Goal: Task Accomplishment & Management: Use online tool/utility

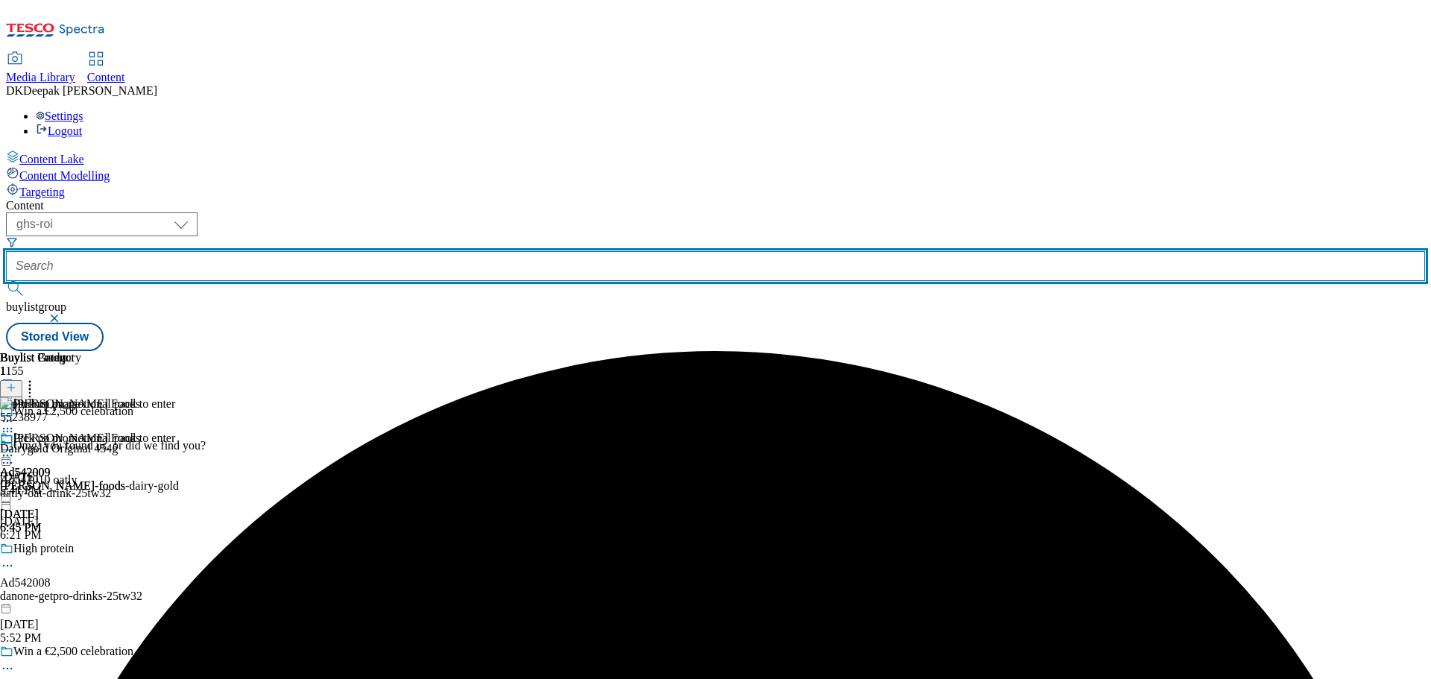
click at [391, 251] on input "text" at bounding box center [715, 266] width 1419 height 30
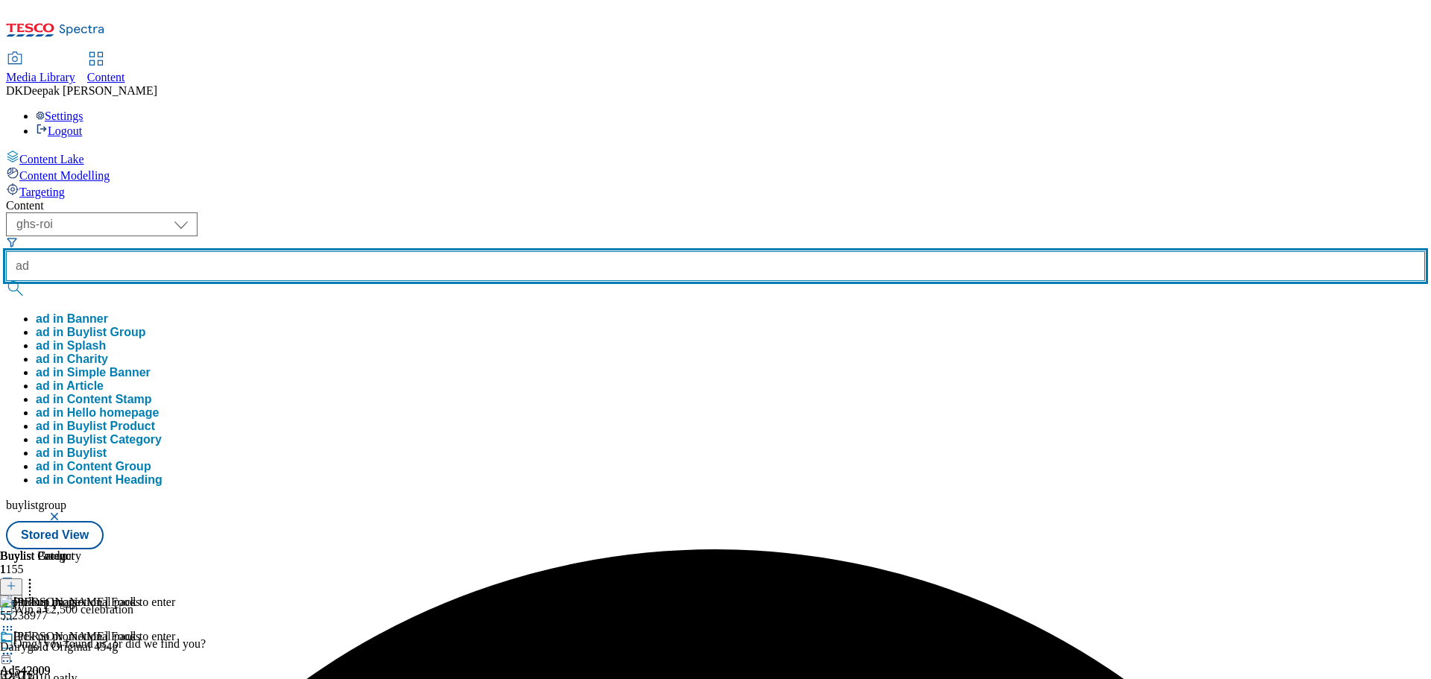
paste input "542177"
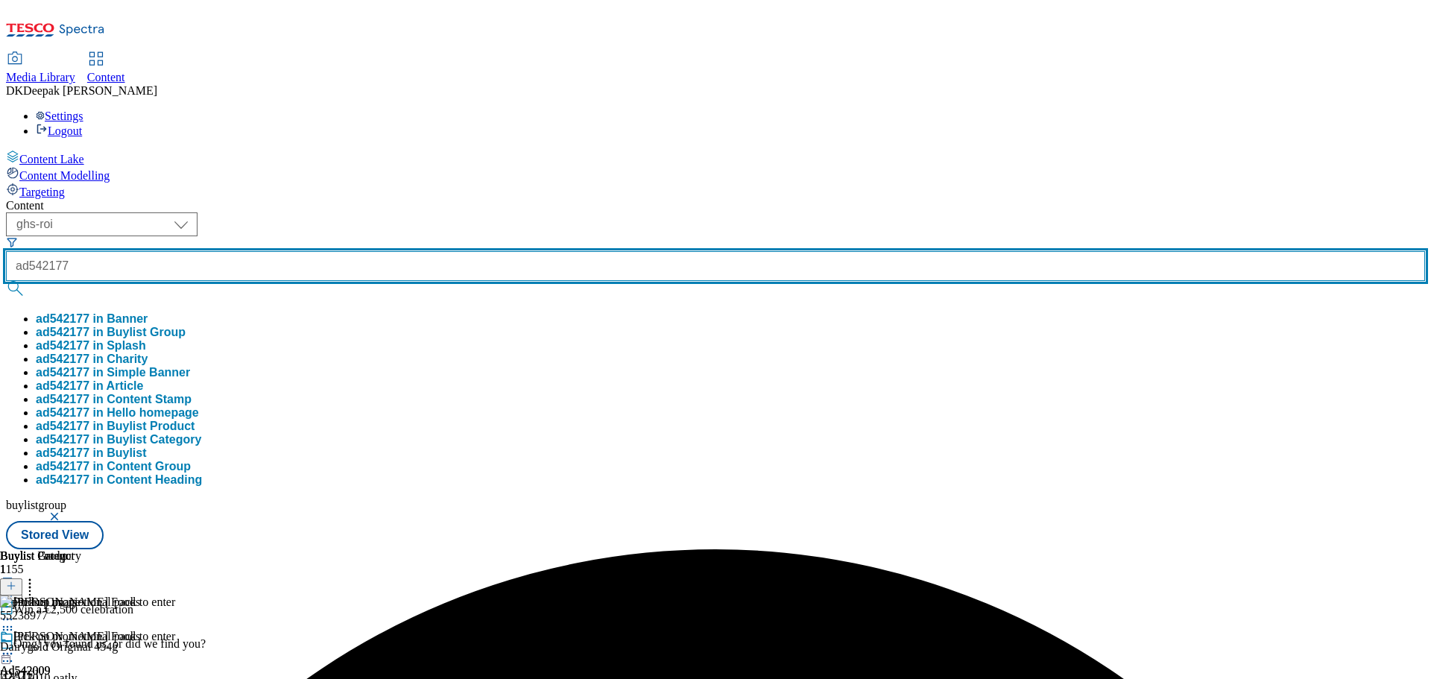
type input "ad542177"
click at [6, 281] on button "submit" at bounding box center [16, 288] width 21 height 15
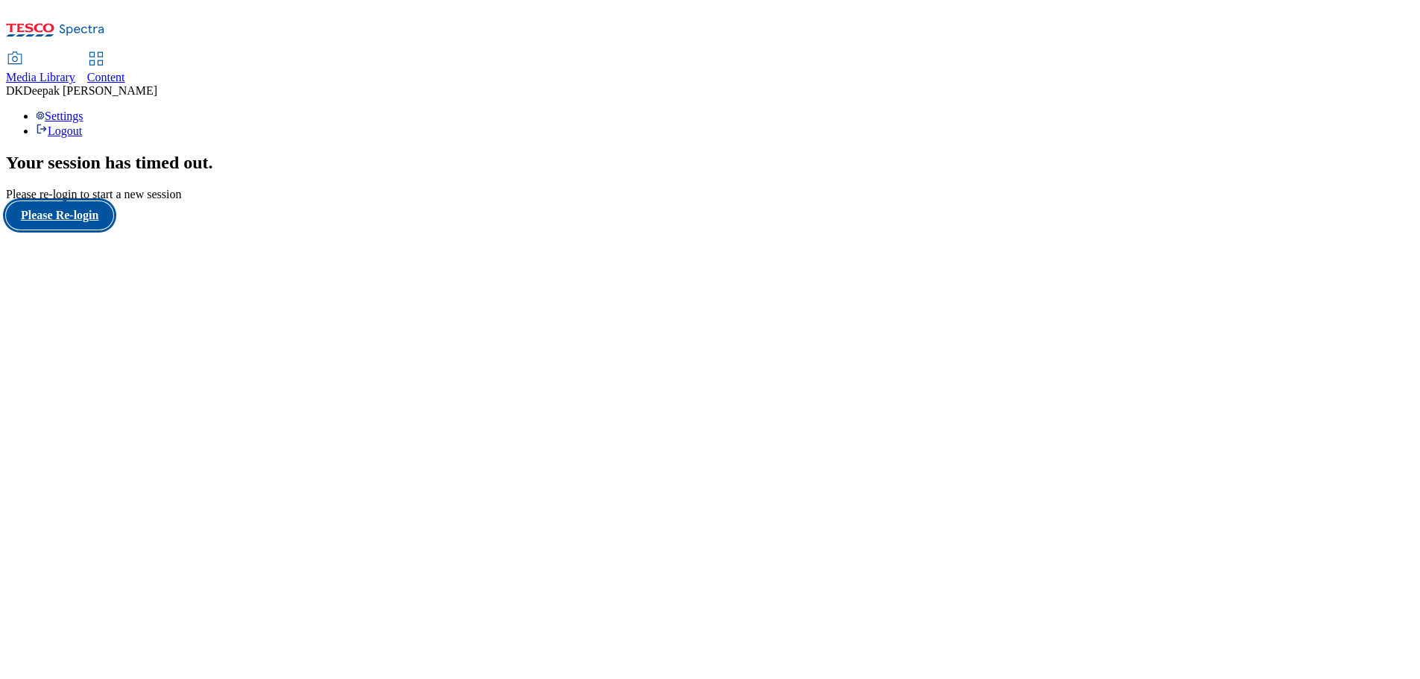
click at [95, 230] on button "Please Re-login" at bounding box center [59, 215] width 107 height 28
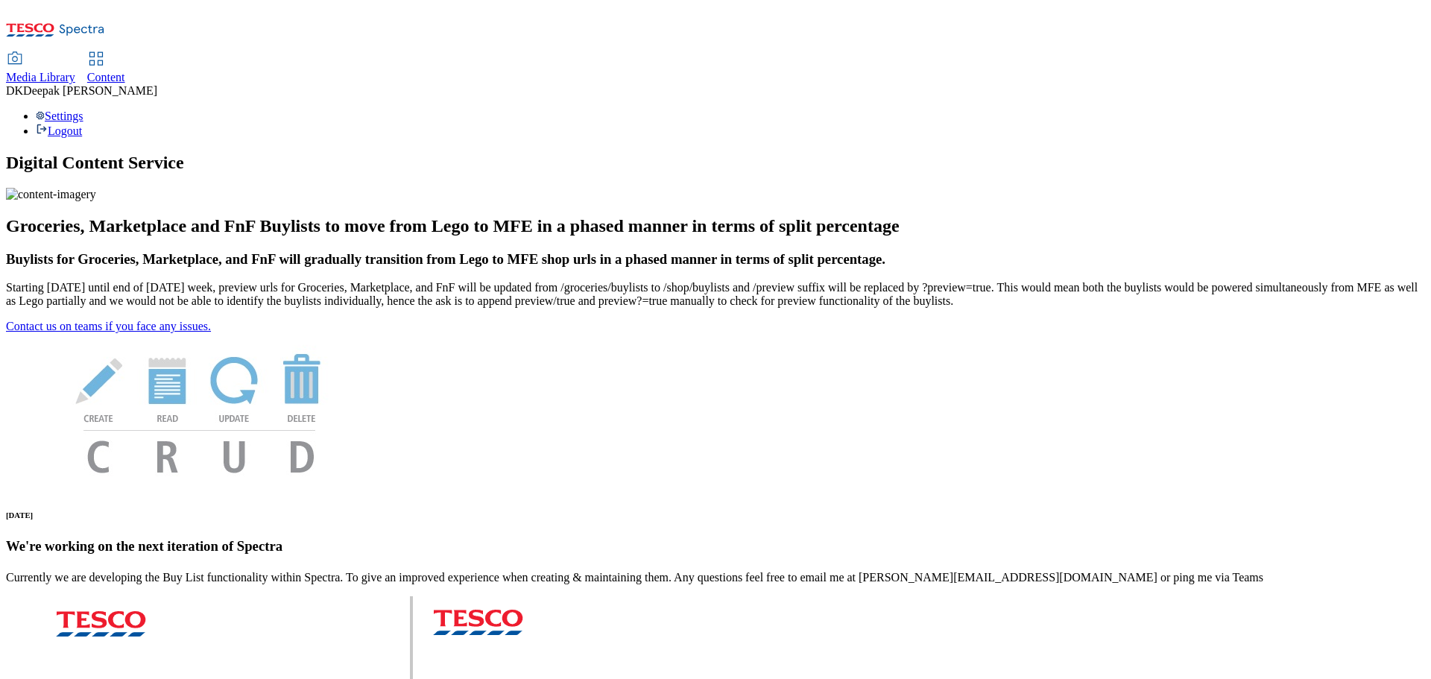
click at [105, 50] on icon at bounding box center [96, 59] width 18 height 18
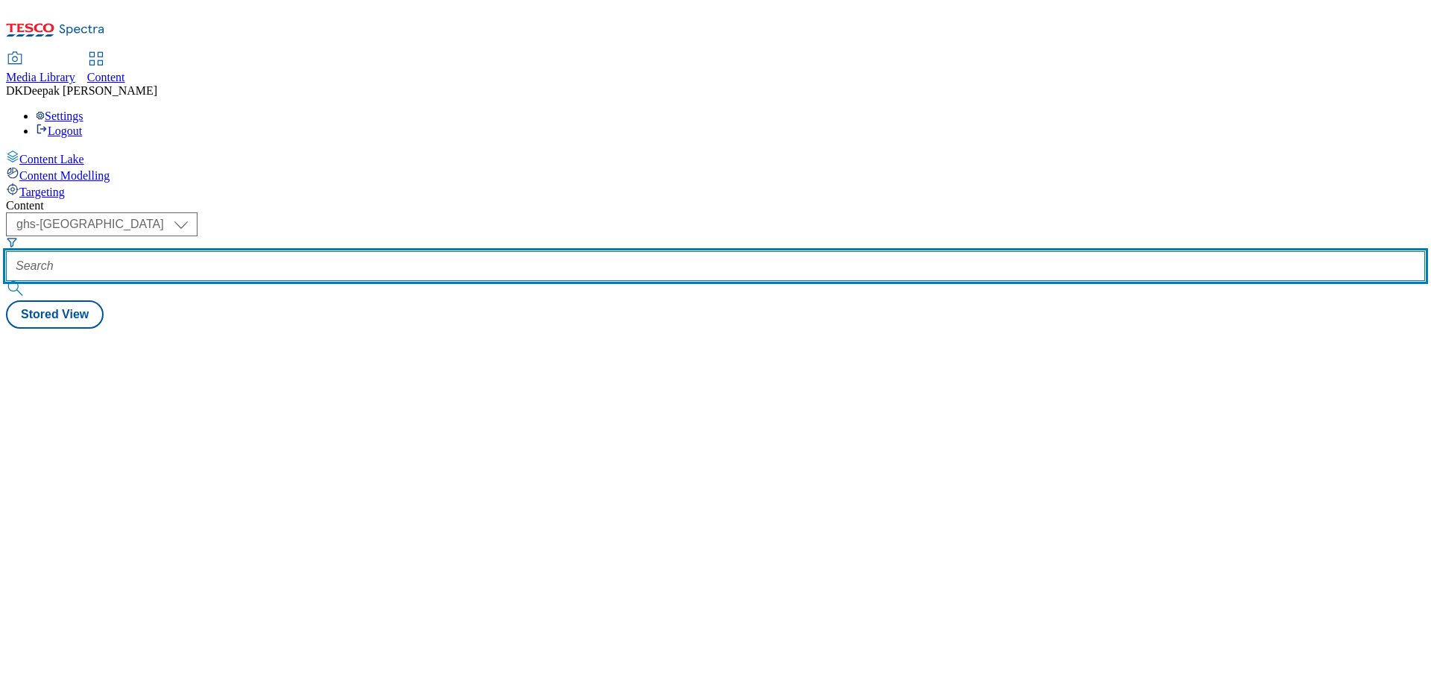
click at [330, 251] on input "text" at bounding box center [715, 266] width 1419 height 30
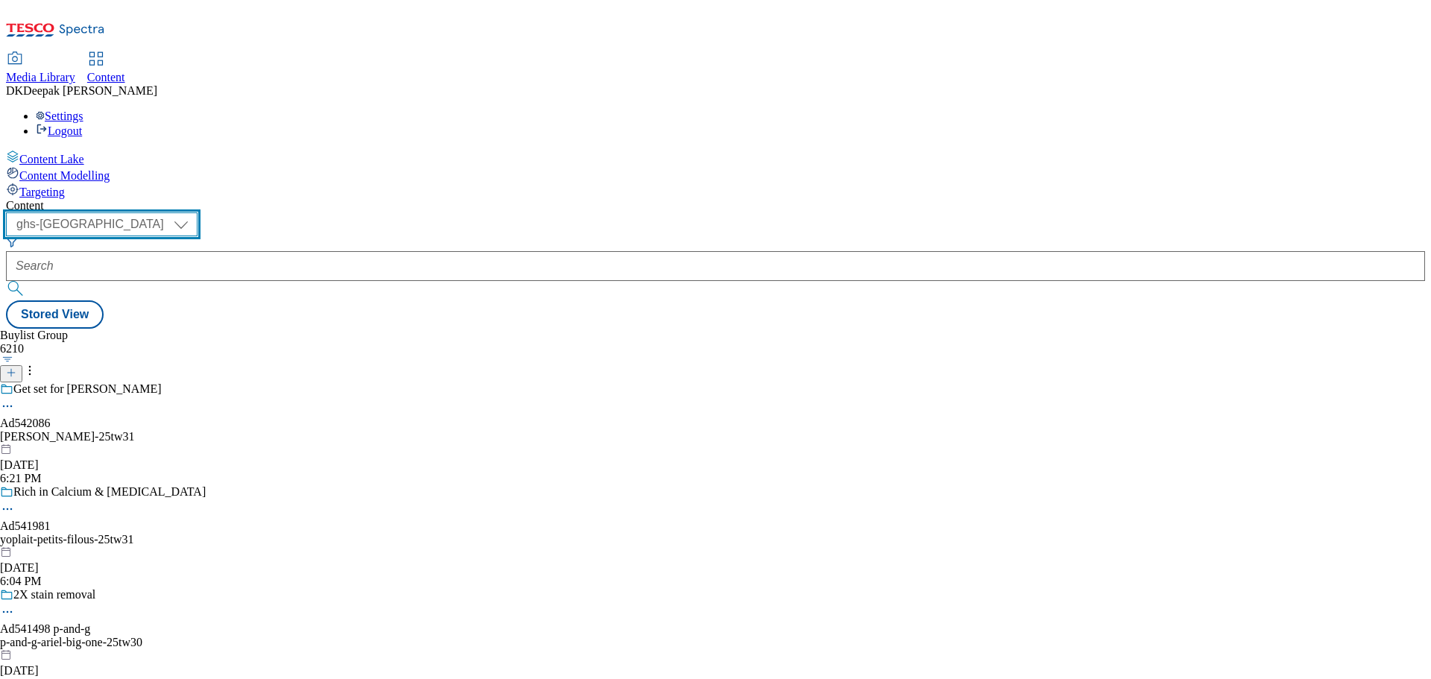
click at [198, 212] on select "ghs-roi ghs-uk" at bounding box center [102, 224] width 192 height 24
select select "ghs-roi"
click at [194, 212] on select "ghs-roi ghs-uk" at bounding box center [102, 224] width 192 height 24
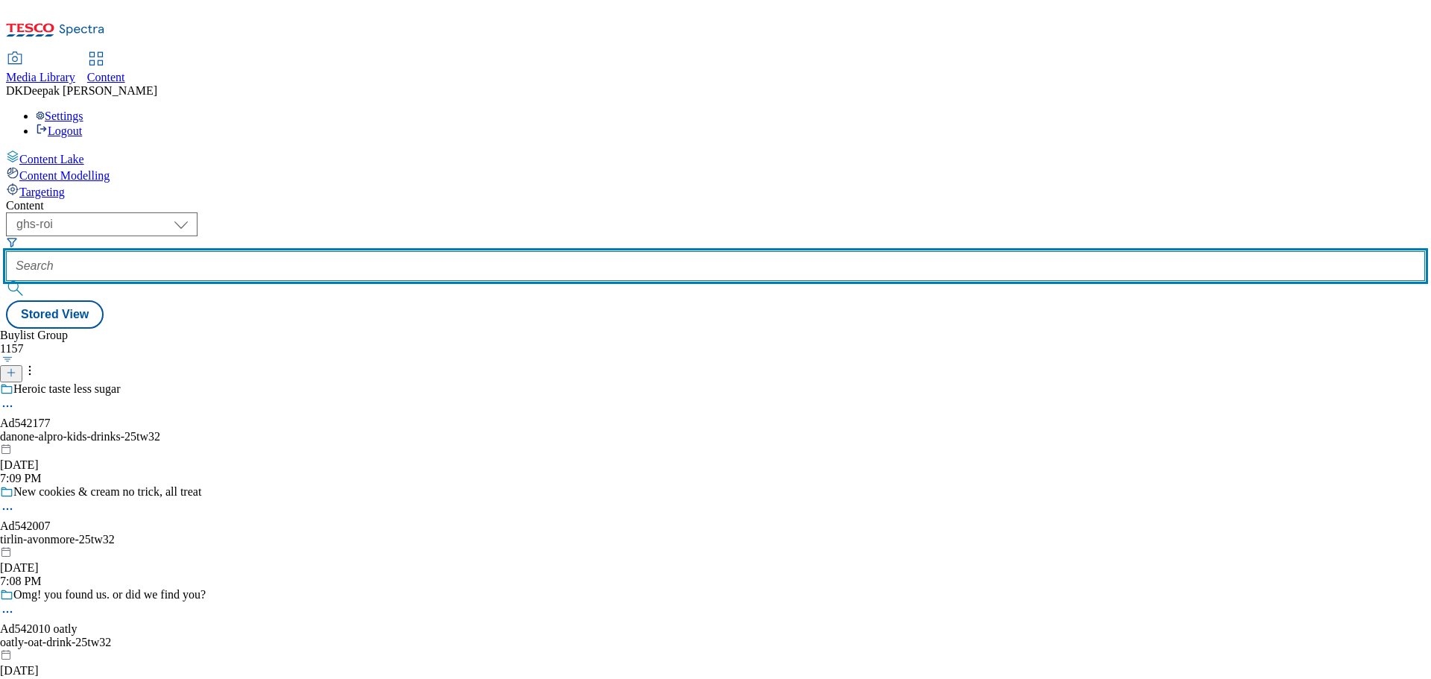
click at [388, 251] on input "text" at bounding box center [715, 266] width 1419 height 30
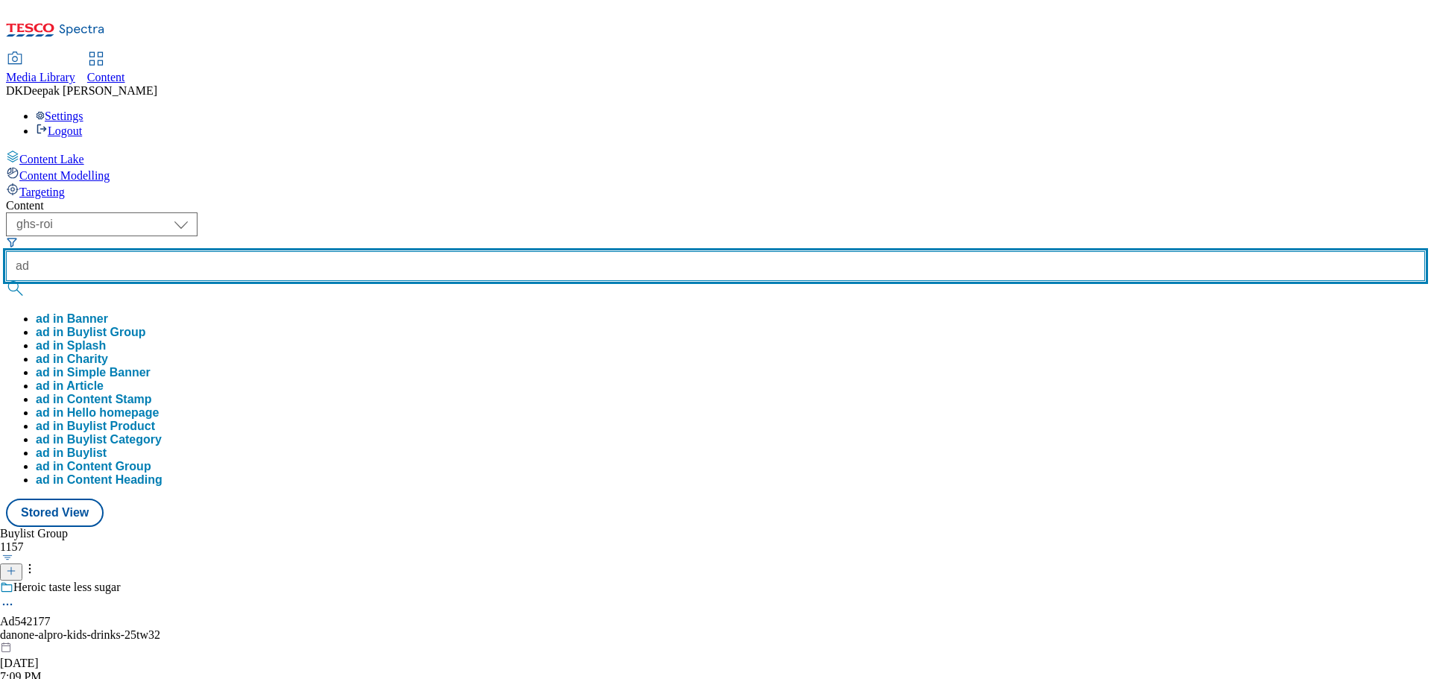
paste input "542177"
type input "ad542177"
click at [6, 281] on button "submit" at bounding box center [16, 288] width 21 height 15
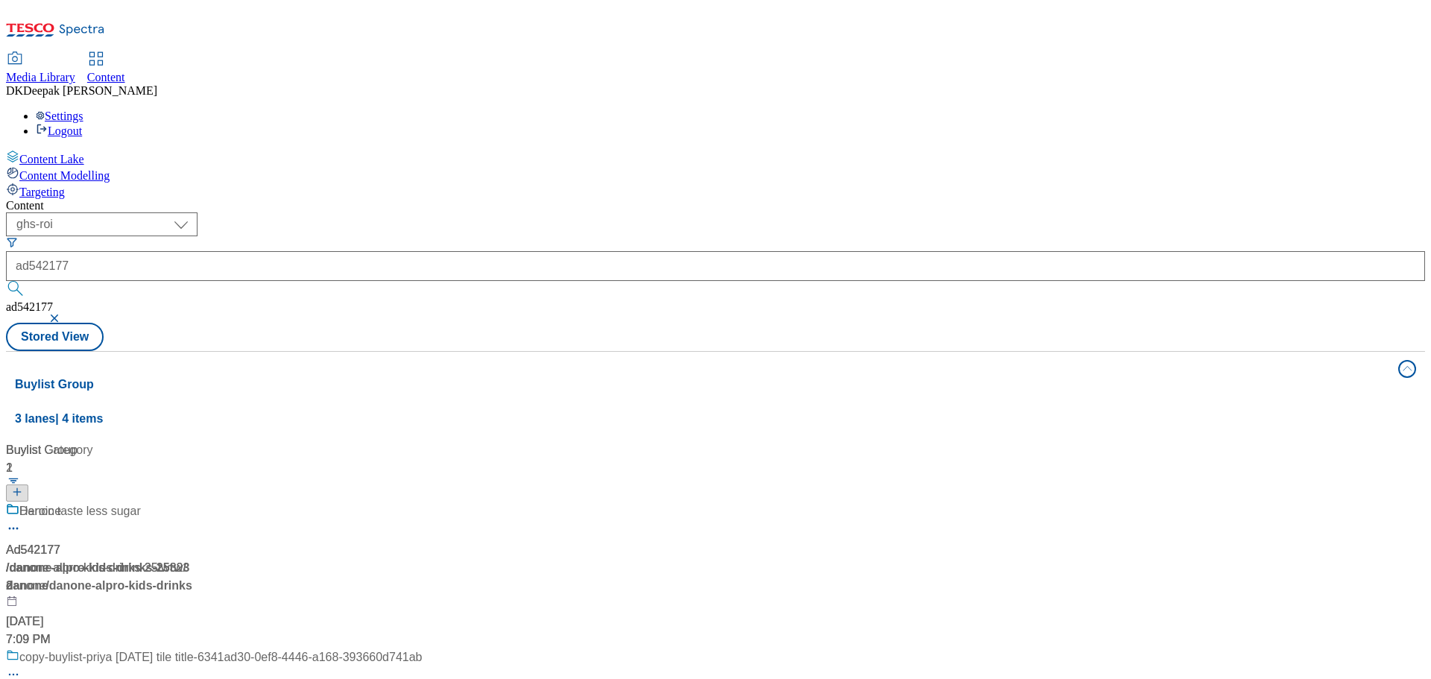
drag, startPoint x: 372, startPoint y: 555, endPoint x: 371, endPoint y: 531, distance: 23.9
click at [372, 555] on div "Buylist Group 3 lanes | 4 items Buylist 2 Ad542177 / danone-alpro-kids-drinks-2…" at bounding box center [715, 676] width 1419 height 650
drag, startPoint x: 365, startPoint y: 376, endPoint x: 408, endPoint y: 264, distance: 120.6
click at [365, 559] on div "/ danone-alpro-kids-drinks-25tw32 / danone" at bounding box center [214, 577] width 416 height 36
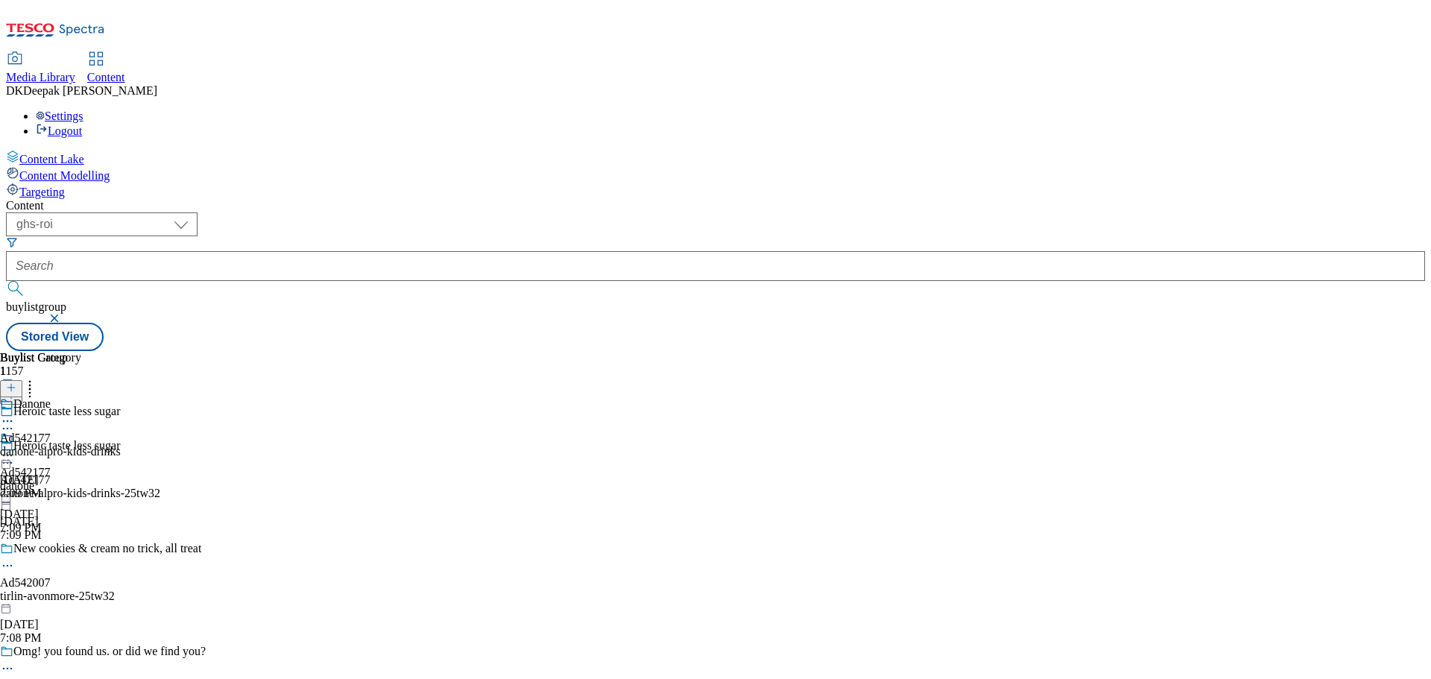
click at [15, 455] on icon at bounding box center [7, 462] width 15 height 15
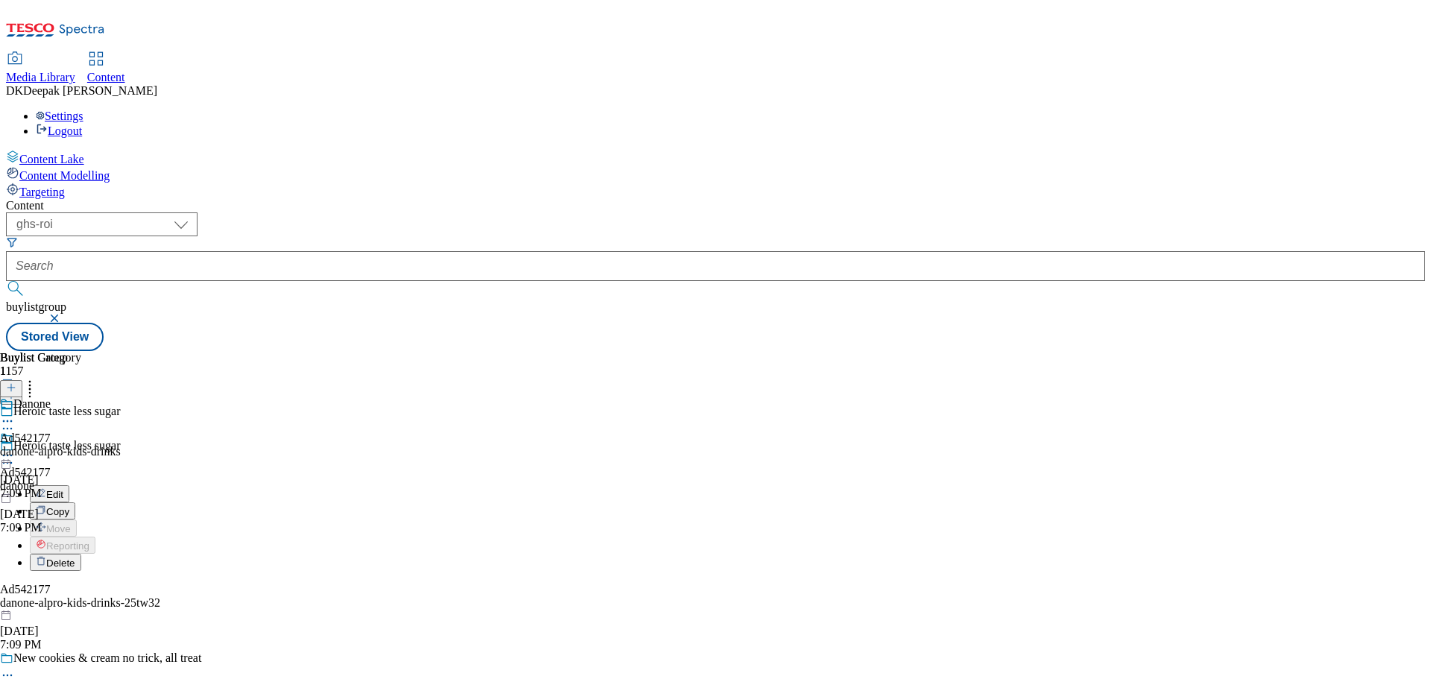
click at [69, 485] on button "Edit" at bounding box center [50, 493] width 40 height 17
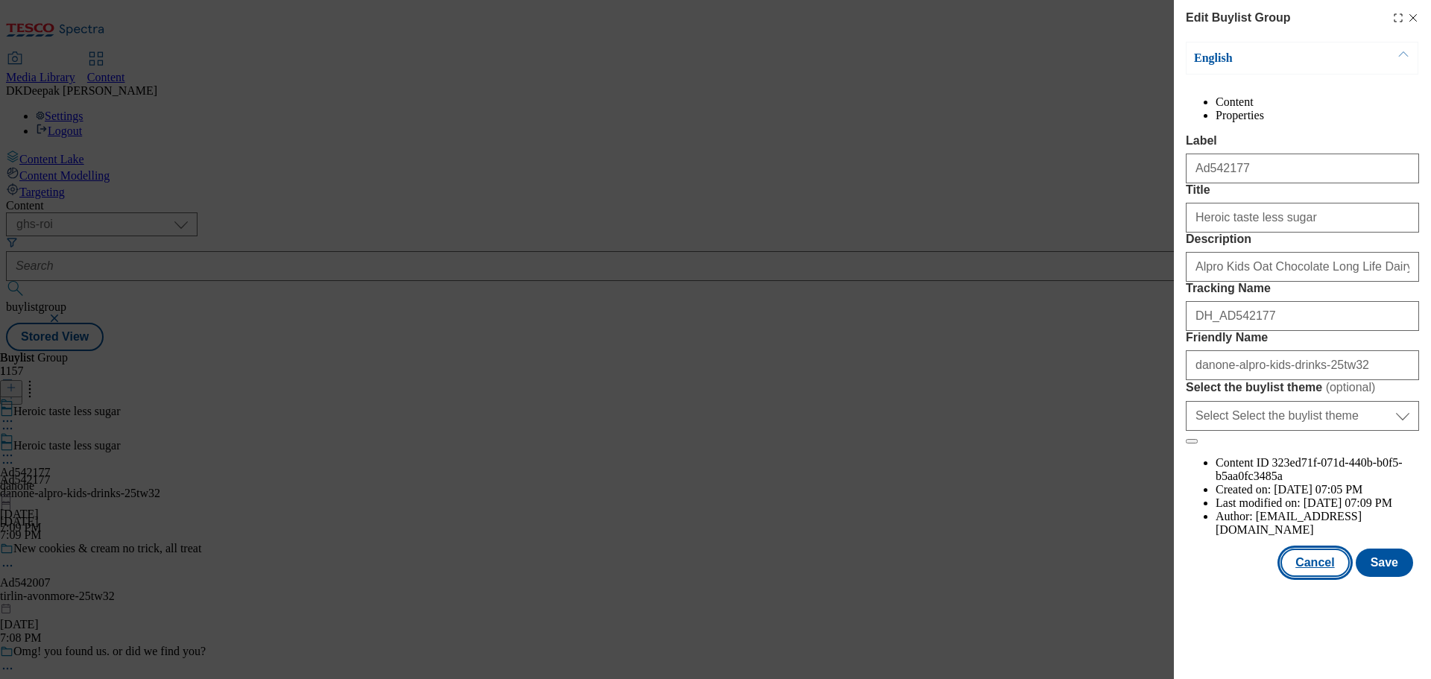
click at [1317, 577] on button "Cancel" at bounding box center [1315, 563] width 69 height 28
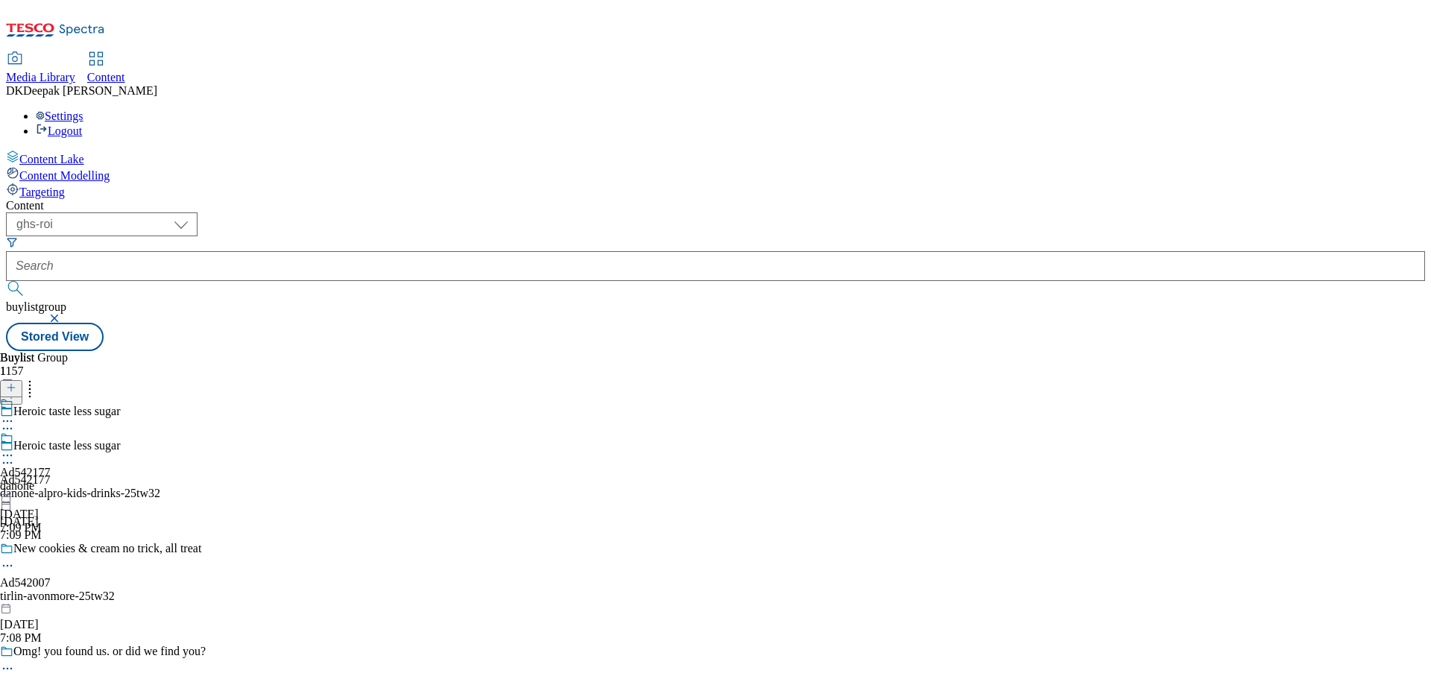
click at [51, 432] on div "Ad542177 danone Sep 10, 2025 7:09 PM" at bounding box center [25, 483] width 51 height 103
click at [15, 448] on icon at bounding box center [7, 455] width 15 height 15
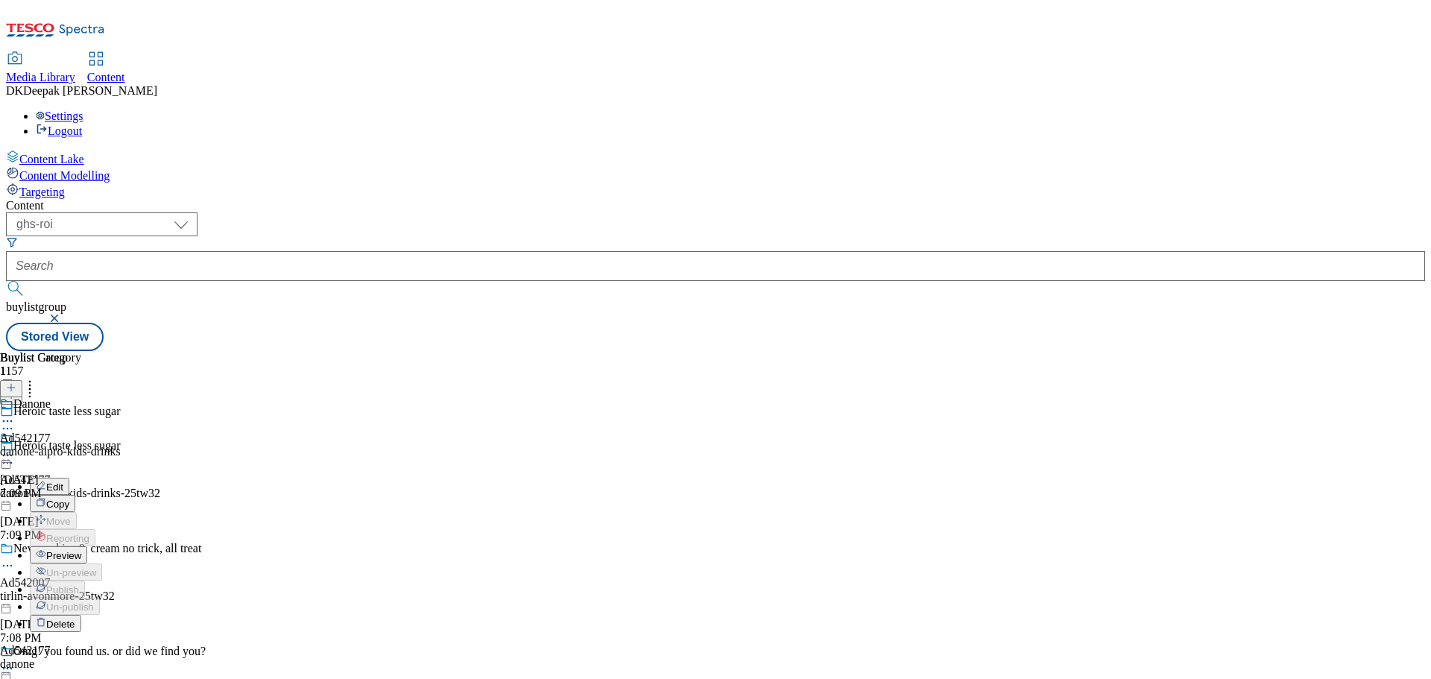
click at [102, 478] on li "Edit" at bounding box center [66, 486] width 72 height 17
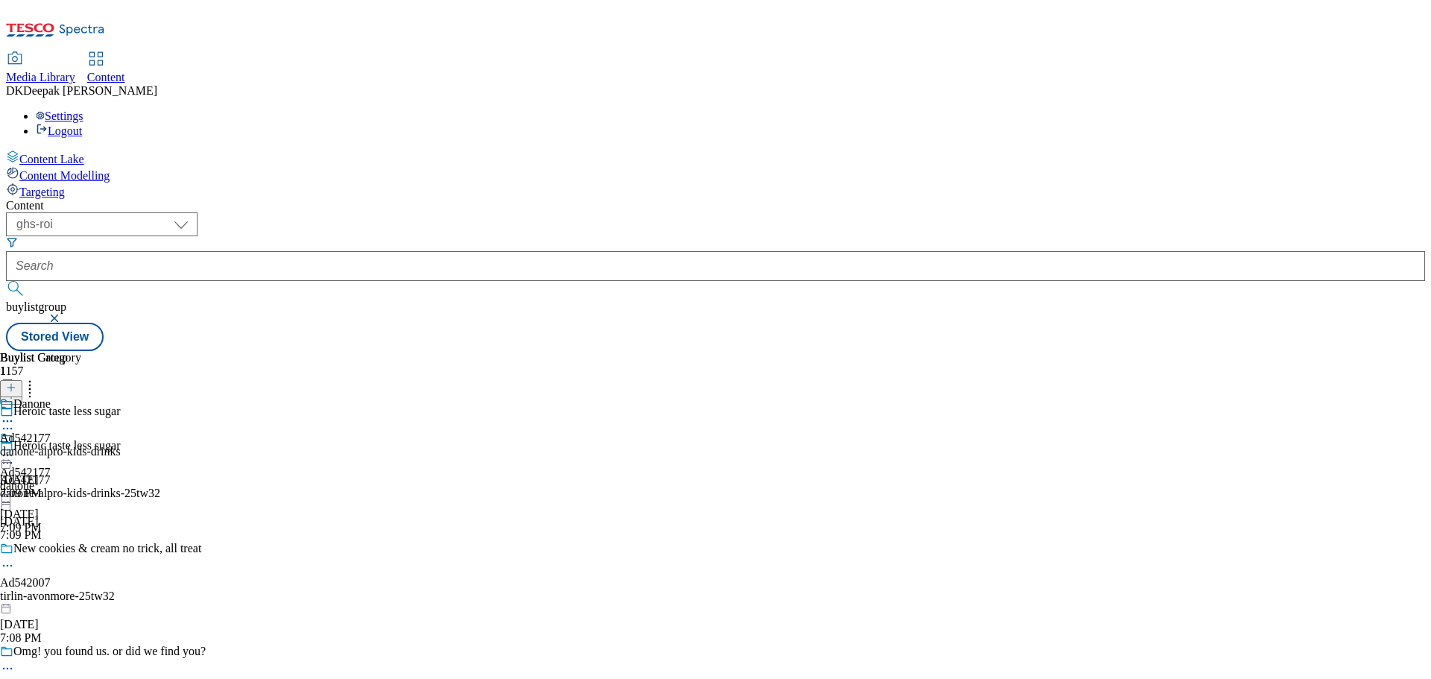
click at [15, 448] on icon at bounding box center [7, 455] width 15 height 15
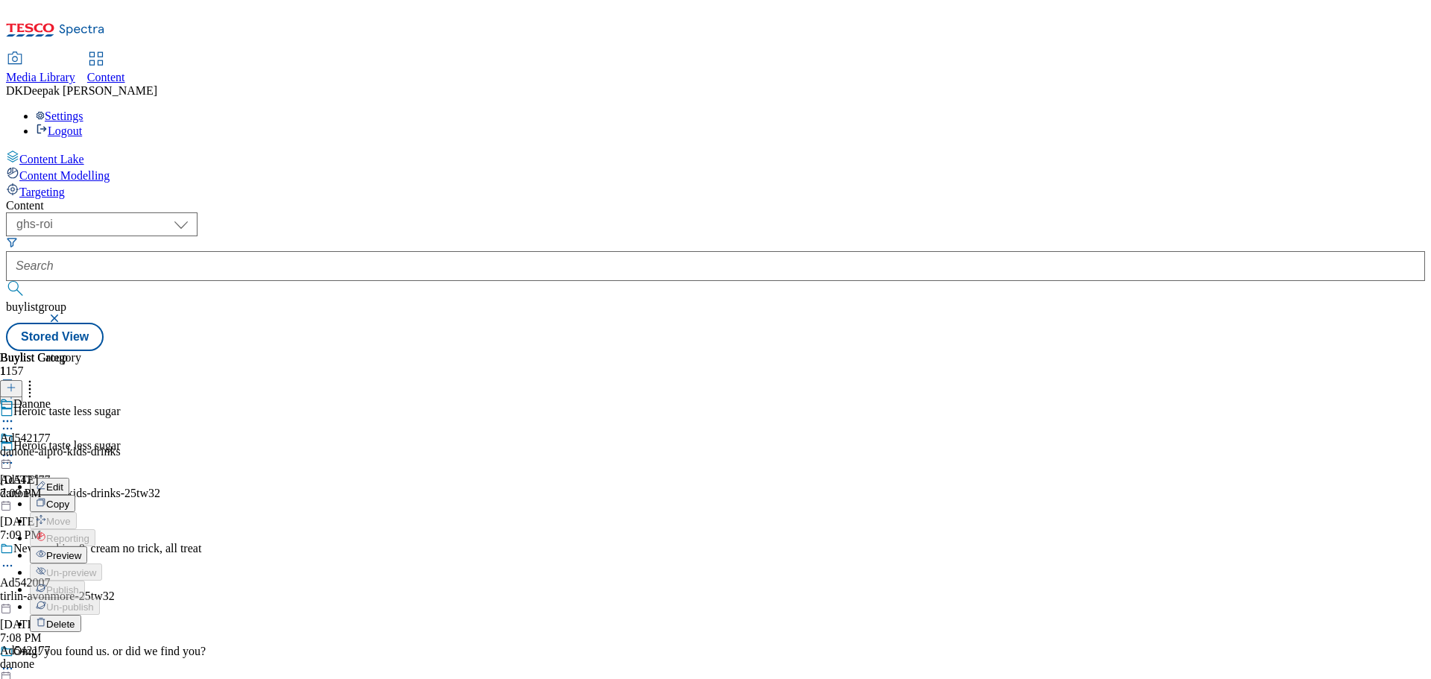
click at [69, 478] on button "Edit" at bounding box center [50, 486] width 40 height 17
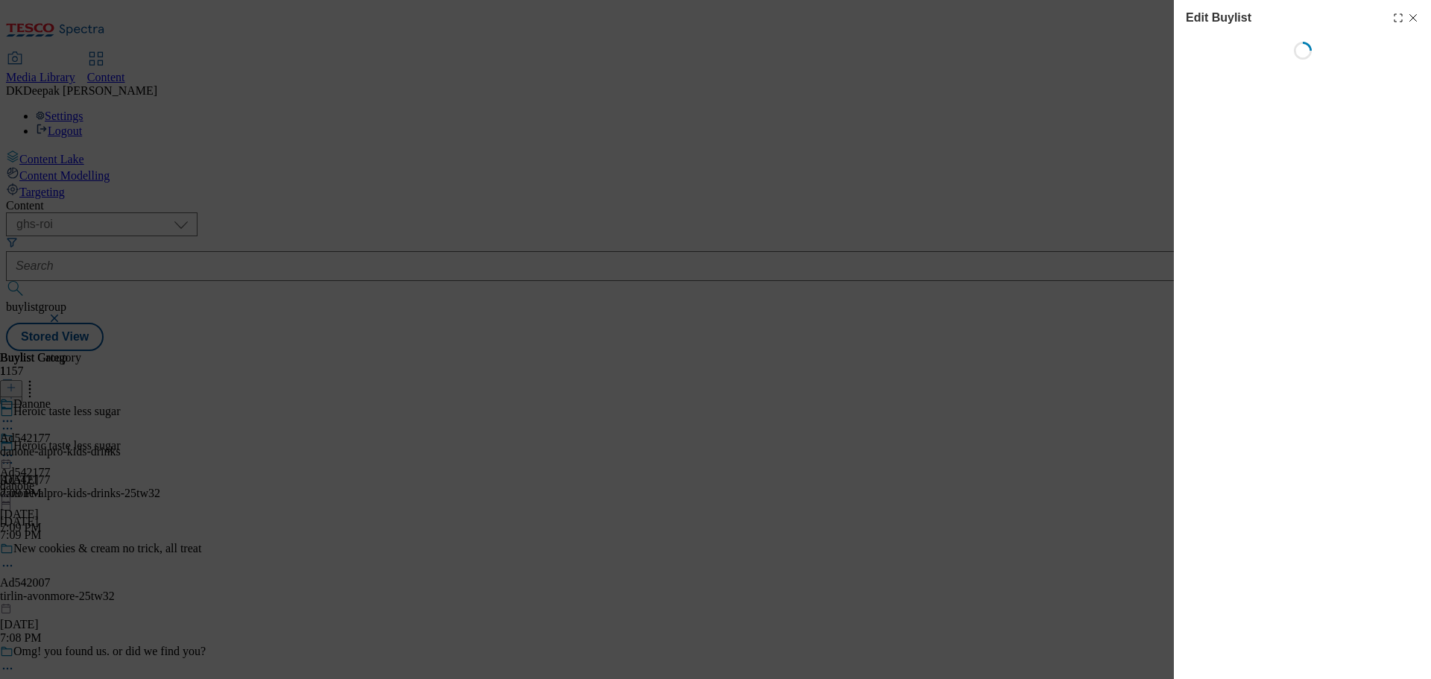
select select "tactical"
select select "supplier funded short term 1-3 weeks"
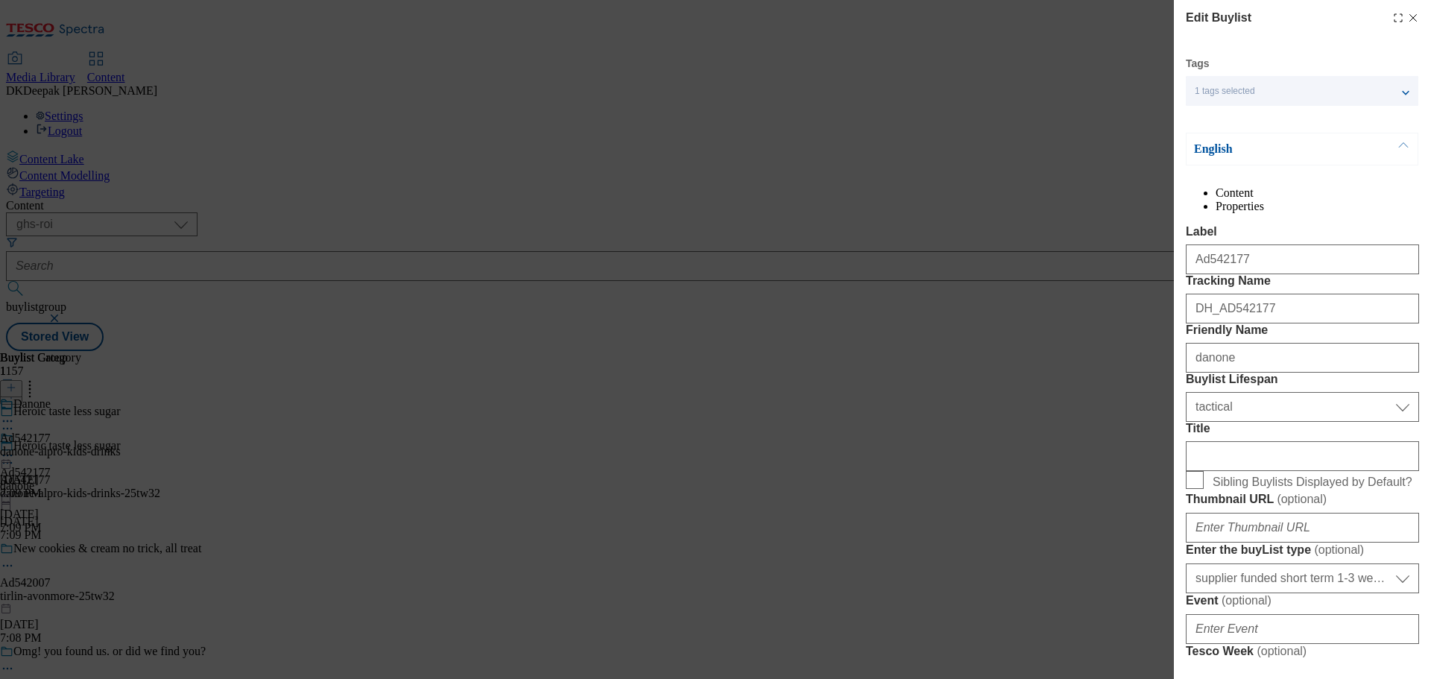
select select "Banner"
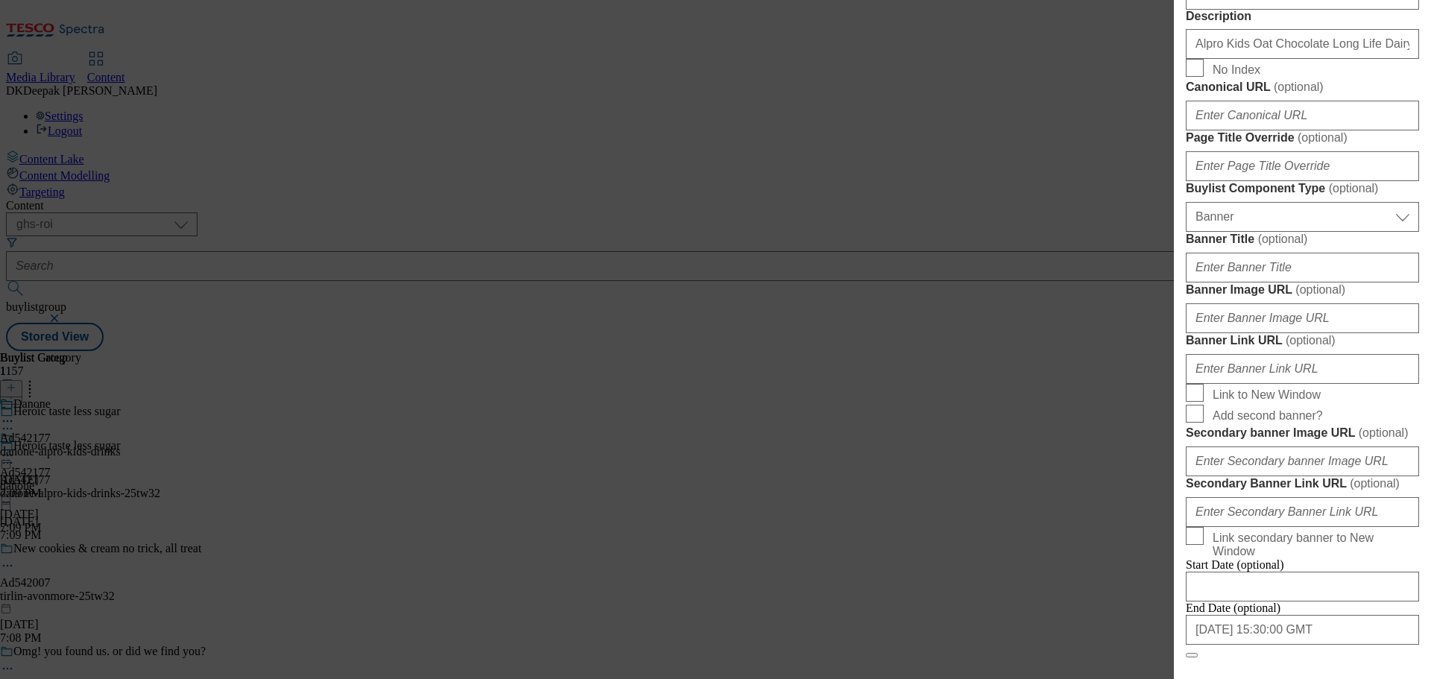
scroll to position [745, 0]
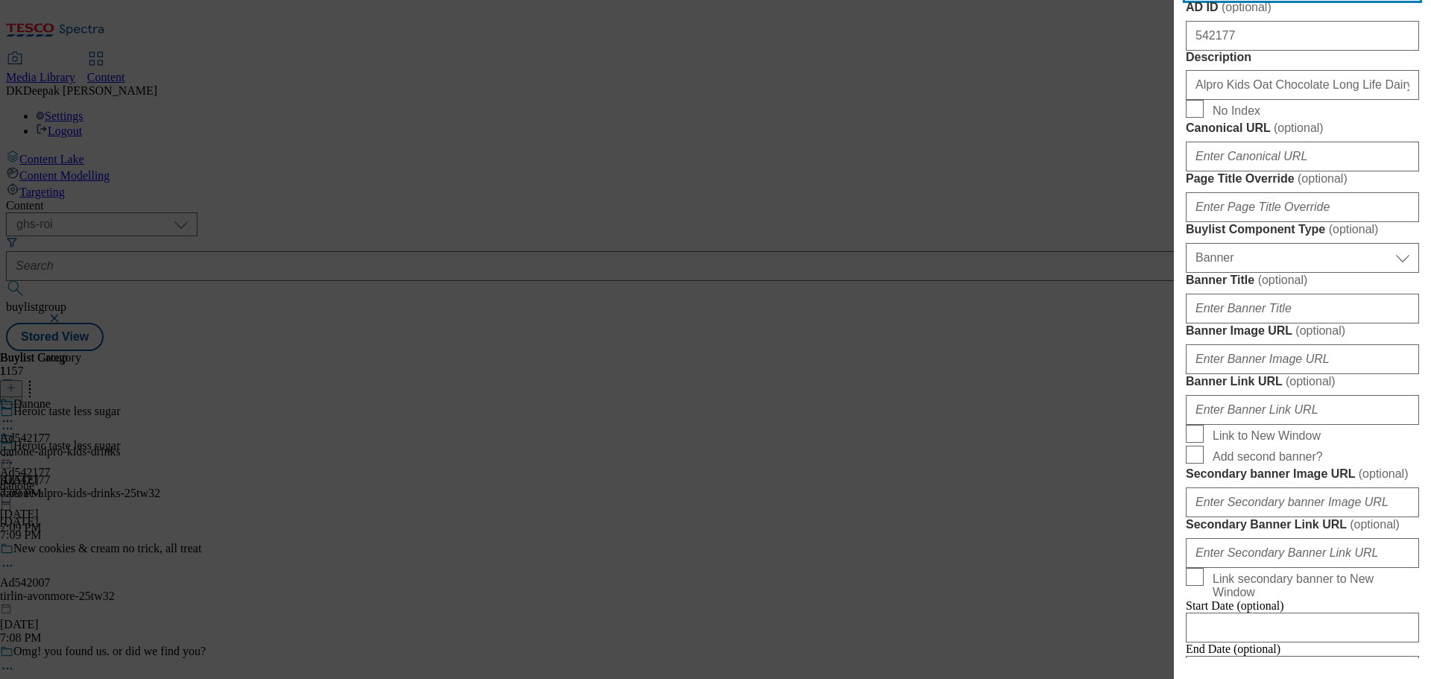
select select "dunnhumby"
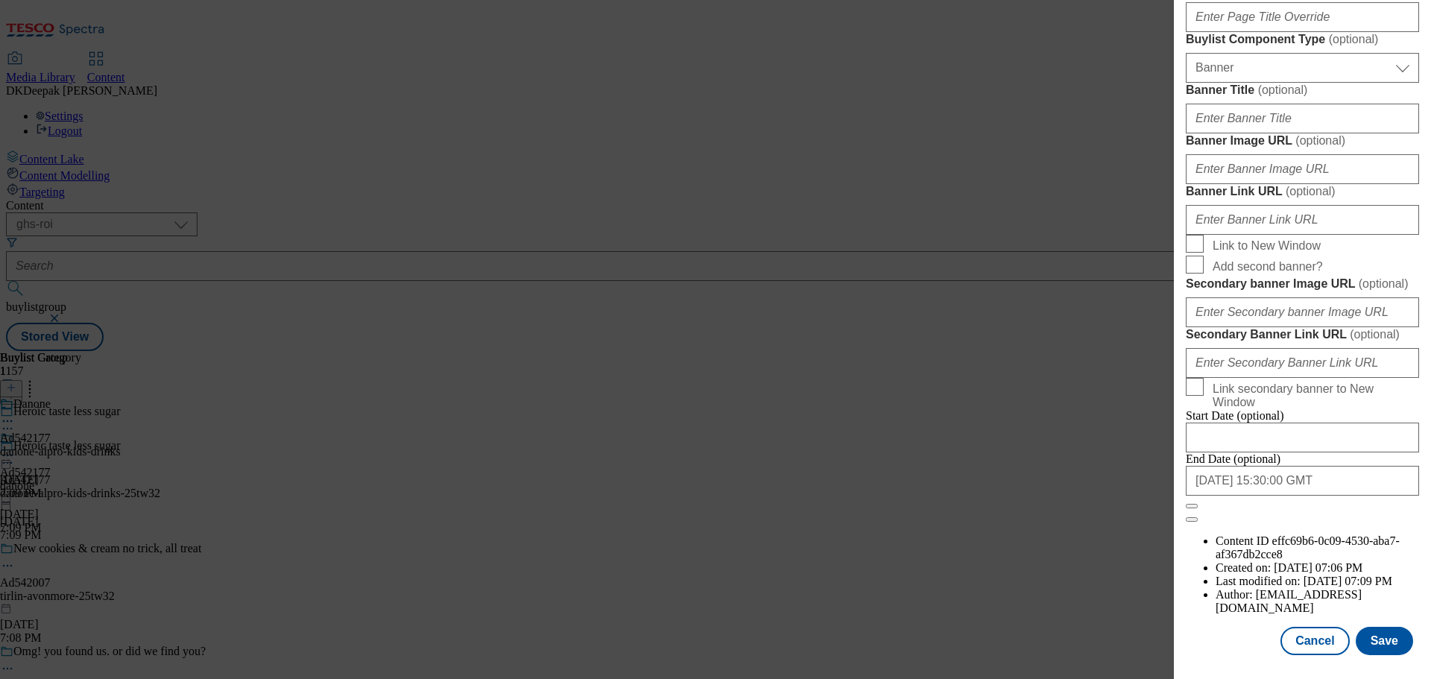
scroll to position [1489, 0]
click at [1384, 628] on button "Save" at bounding box center [1384, 641] width 57 height 28
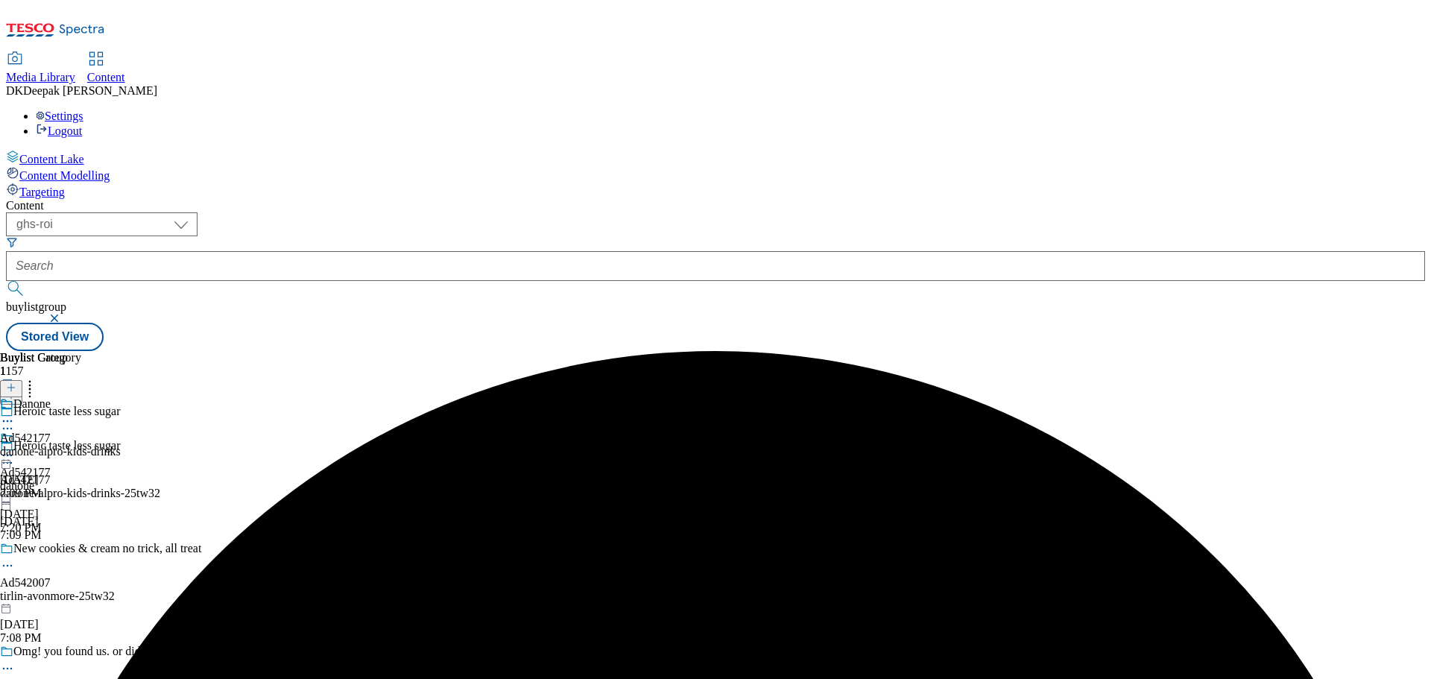
click at [121, 445] on div "danone-alpro-kids-drinks" at bounding box center [60, 451] width 121 height 13
click at [15, 448] on icon at bounding box center [7, 455] width 15 height 15
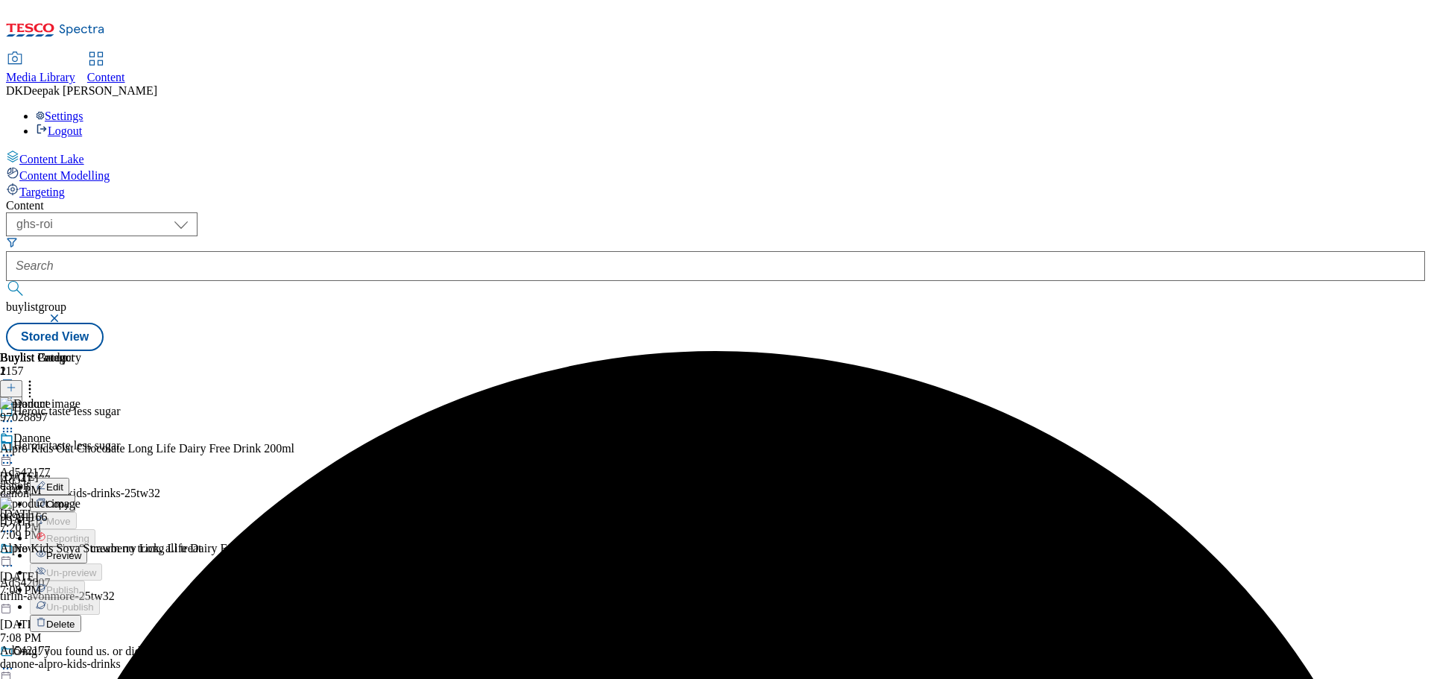
click at [69, 478] on button "Edit" at bounding box center [50, 486] width 40 height 17
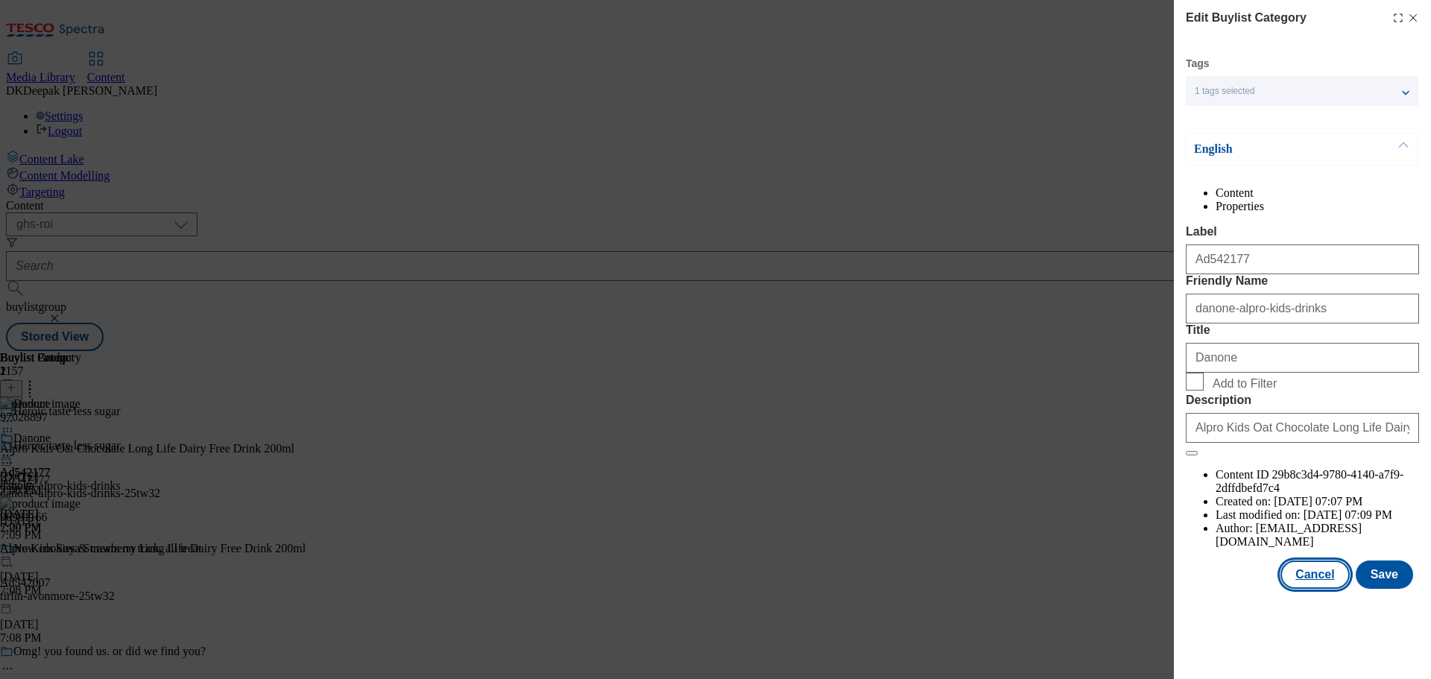
click at [1324, 589] on button "Cancel" at bounding box center [1315, 575] width 69 height 28
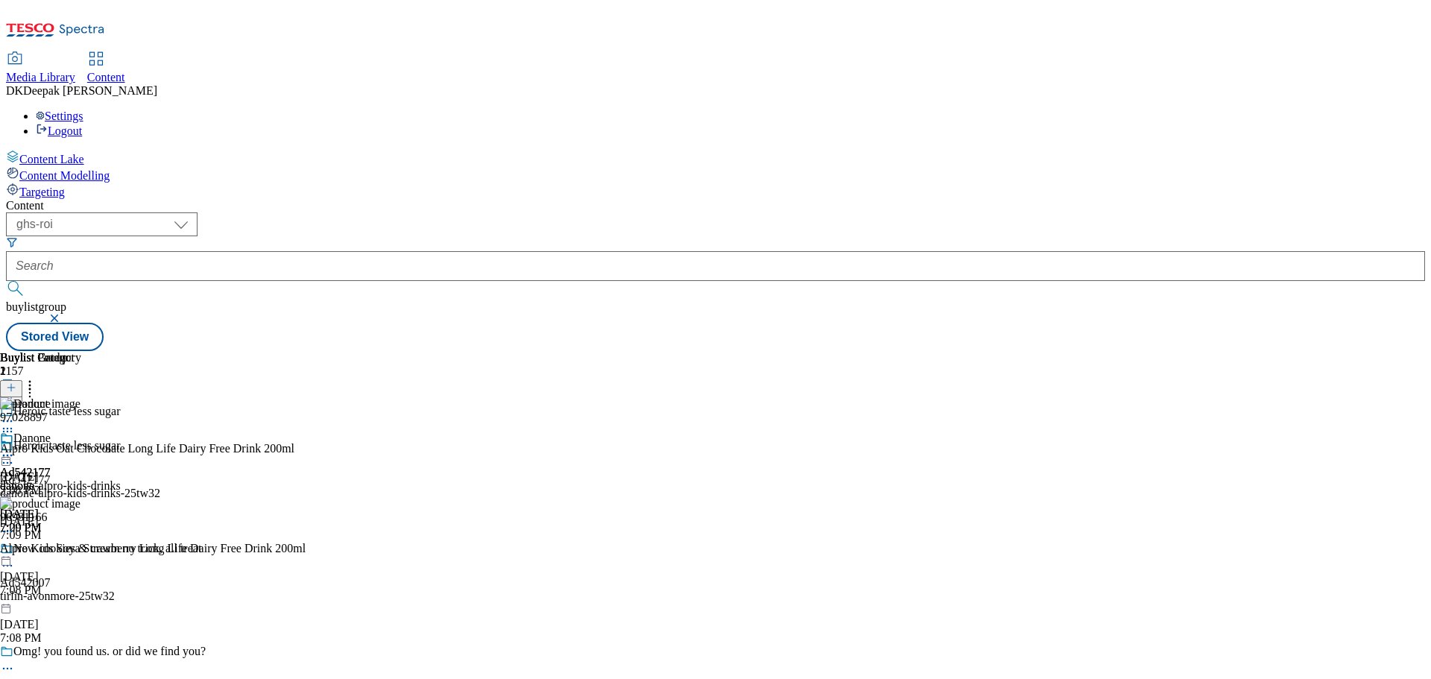
click at [15, 448] on icon at bounding box center [7, 455] width 15 height 15
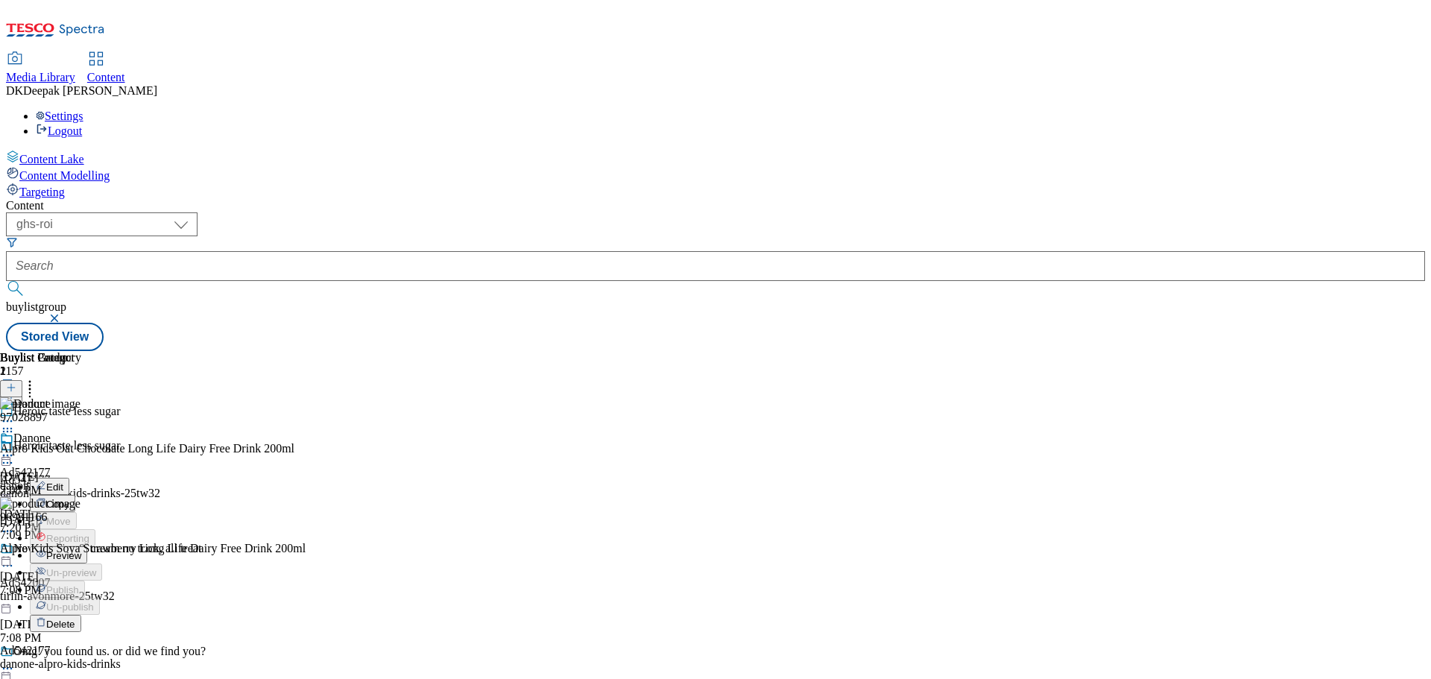
click at [69, 478] on button "Edit" at bounding box center [50, 486] width 40 height 17
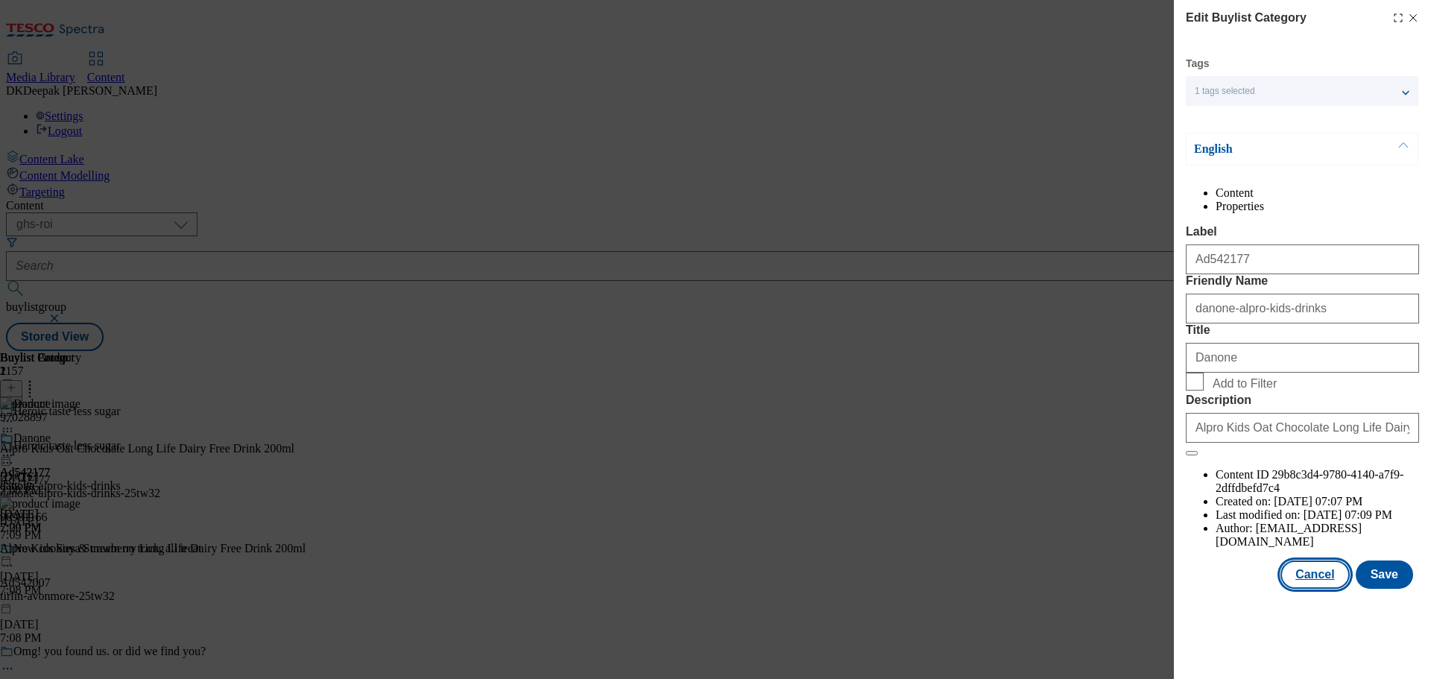
click at [1325, 589] on button "Cancel" at bounding box center [1315, 575] width 69 height 28
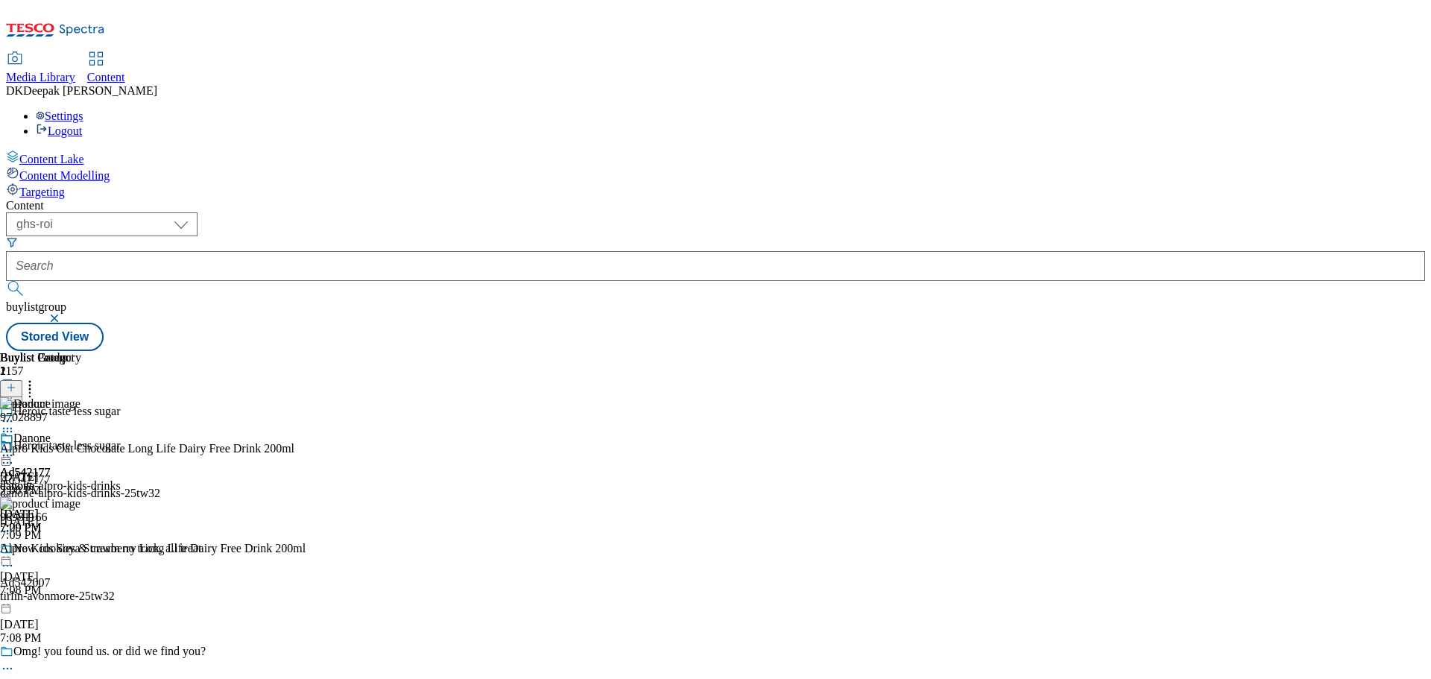
click at [15, 448] on icon at bounding box center [7, 455] width 15 height 15
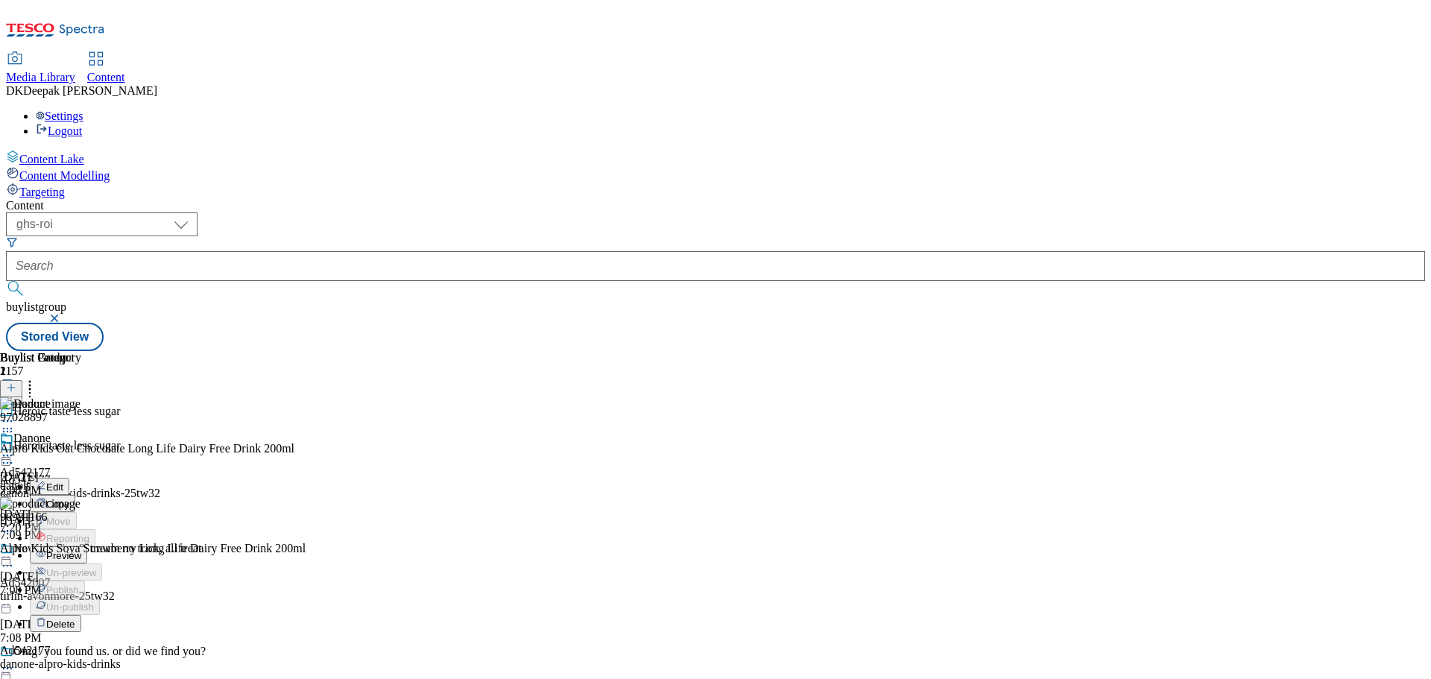
click at [81, 550] on span "Preview" at bounding box center [63, 555] width 35 height 11
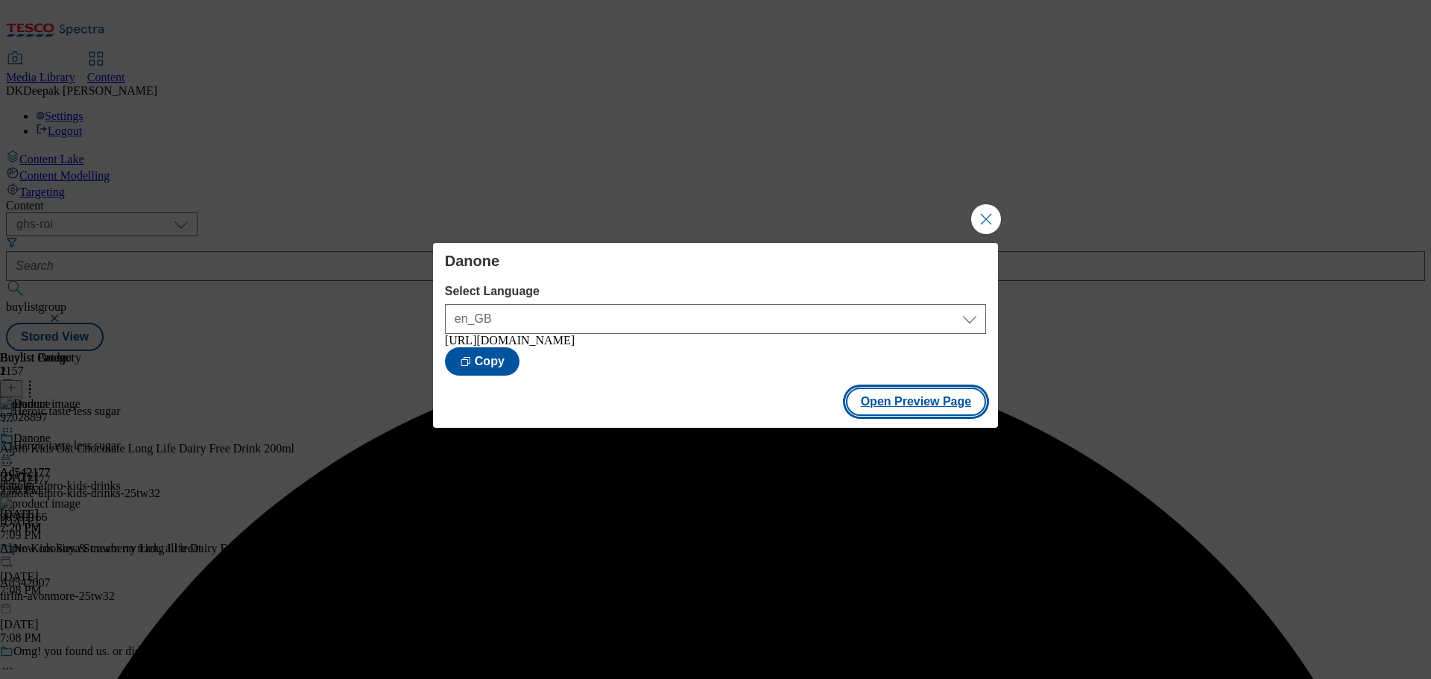
click at [937, 403] on button "Open Preview Page" at bounding box center [916, 402] width 141 height 28
click at [989, 215] on button "Close Modal" at bounding box center [986, 219] width 30 height 30
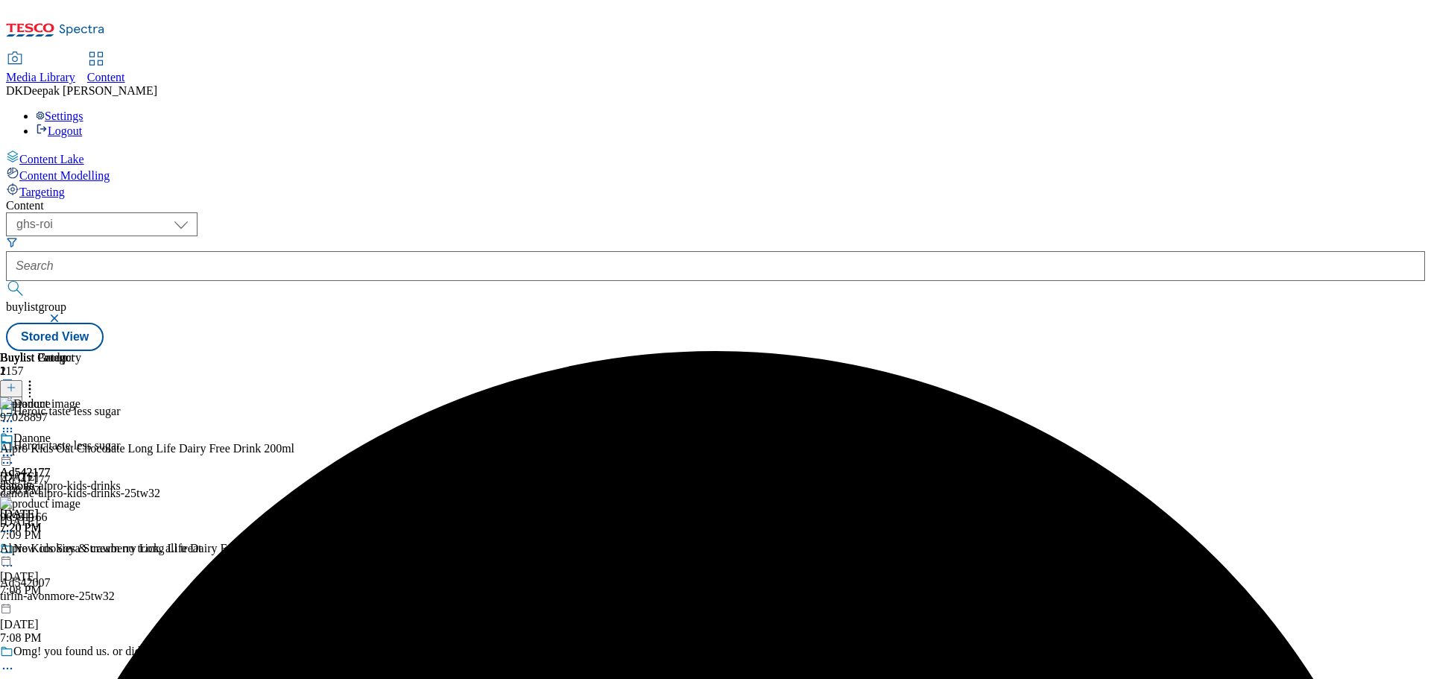
click at [15, 448] on icon at bounding box center [7, 455] width 15 height 15
click at [96, 567] on span "Un-preview" at bounding box center [71, 572] width 50 height 11
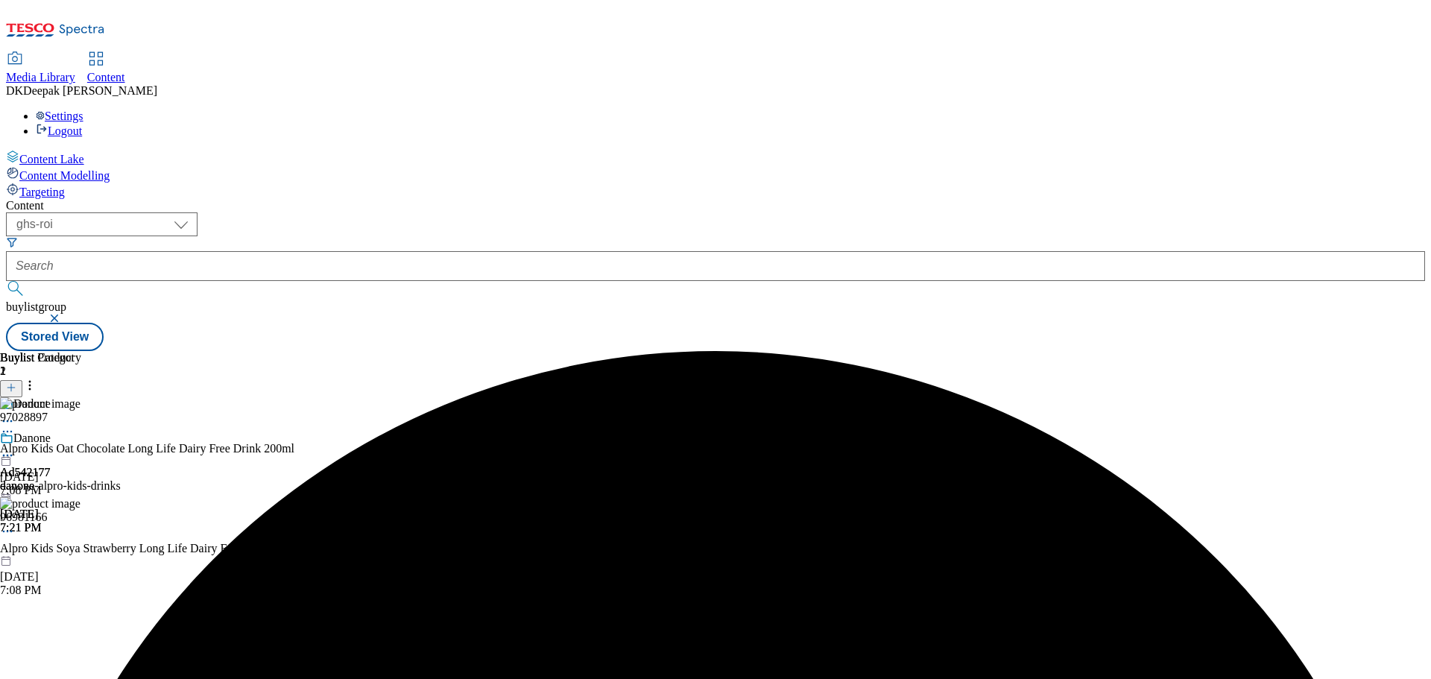
click at [15, 424] on icon at bounding box center [7, 431] width 15 height 15
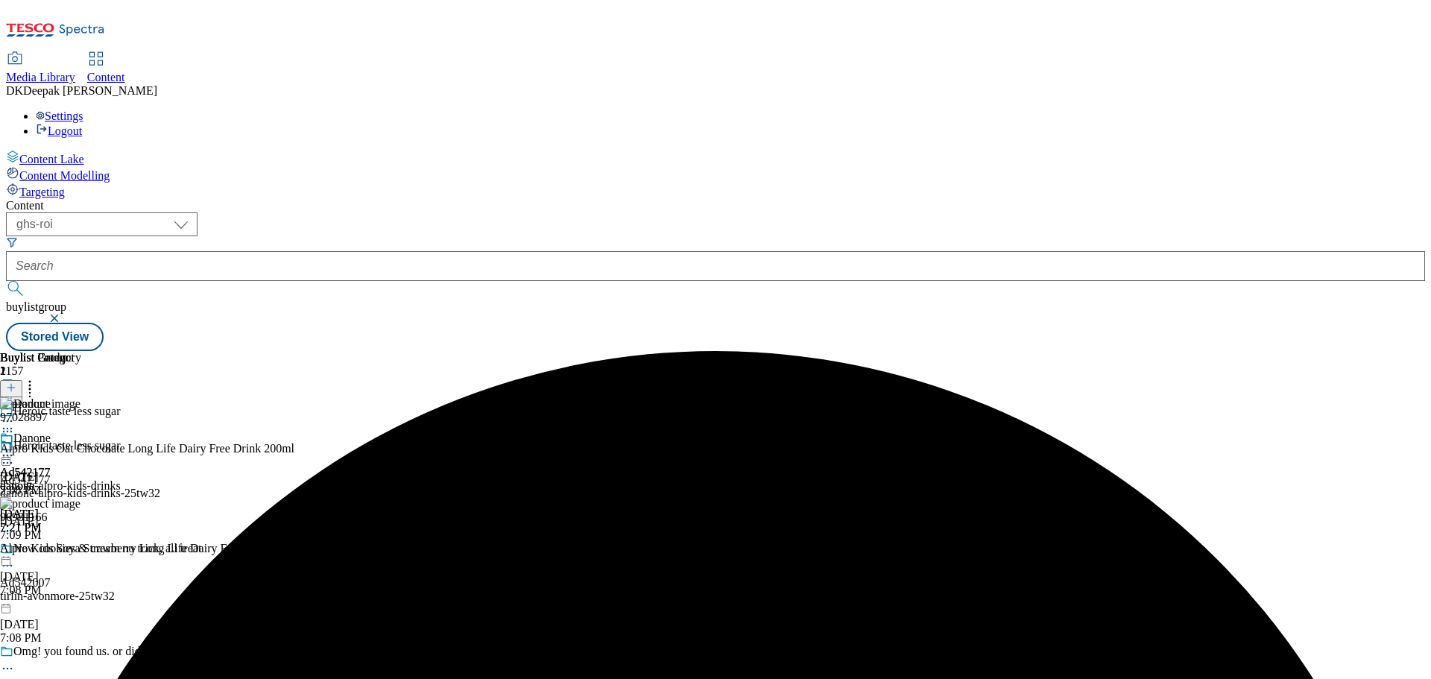
click at [15, 448] on icon at bounding box center [7, 455] width 15 height 15
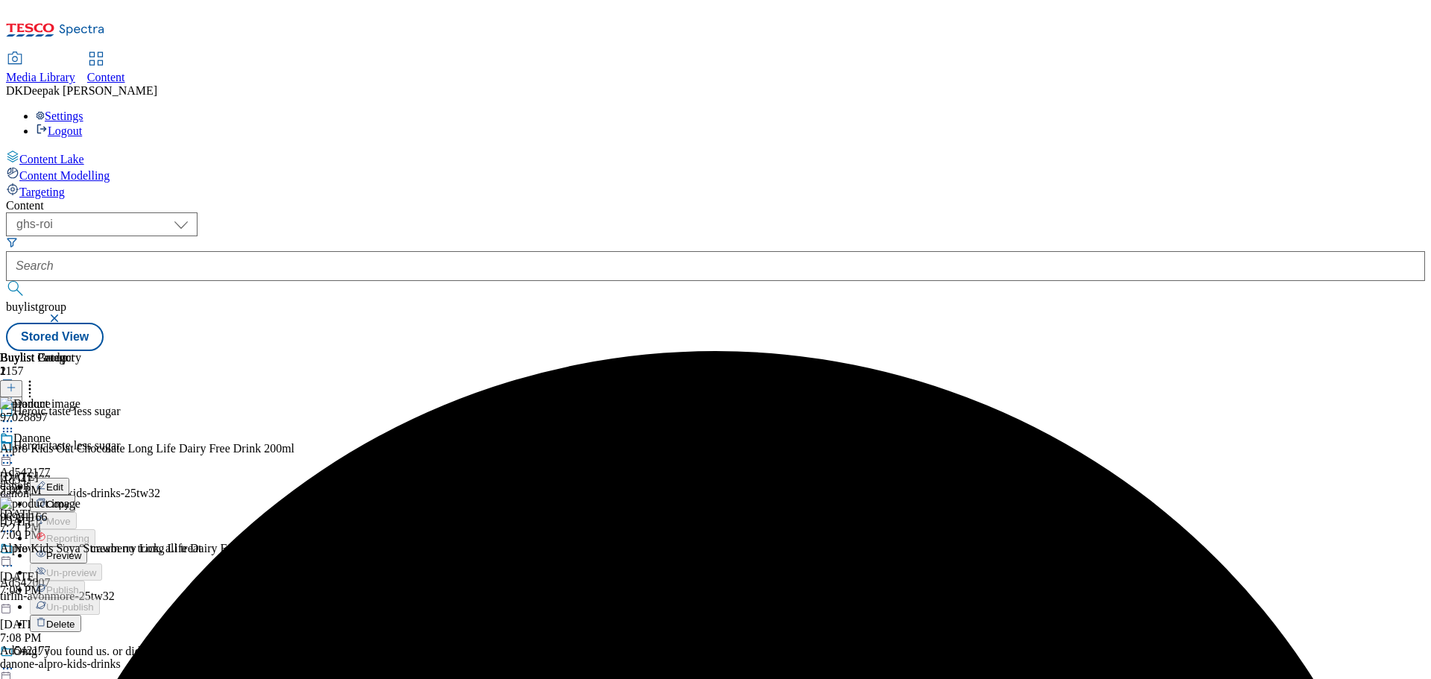
click at [81, 550] on span "Preview" at bounding box center [63, 555] width 35 height 11
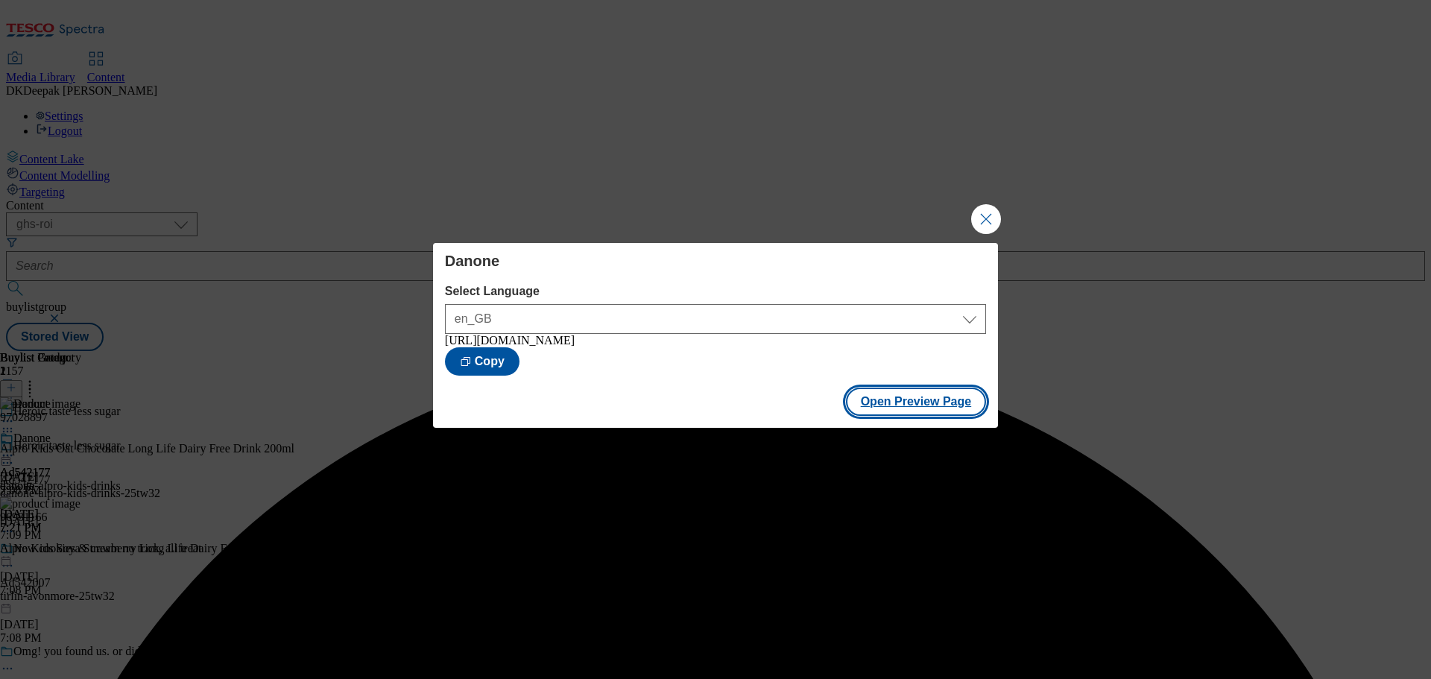
click at [909, 401] on button "Open Preview Page" at bounding box center [916, 402] width 141 height 28
click at [936, 406] on button "Open Preview Page" at bounding box center [916, 402] width 141 height 28
click at [980, 224] on button "Close Modal" at bounding box center [986, 219] width 30 height 30
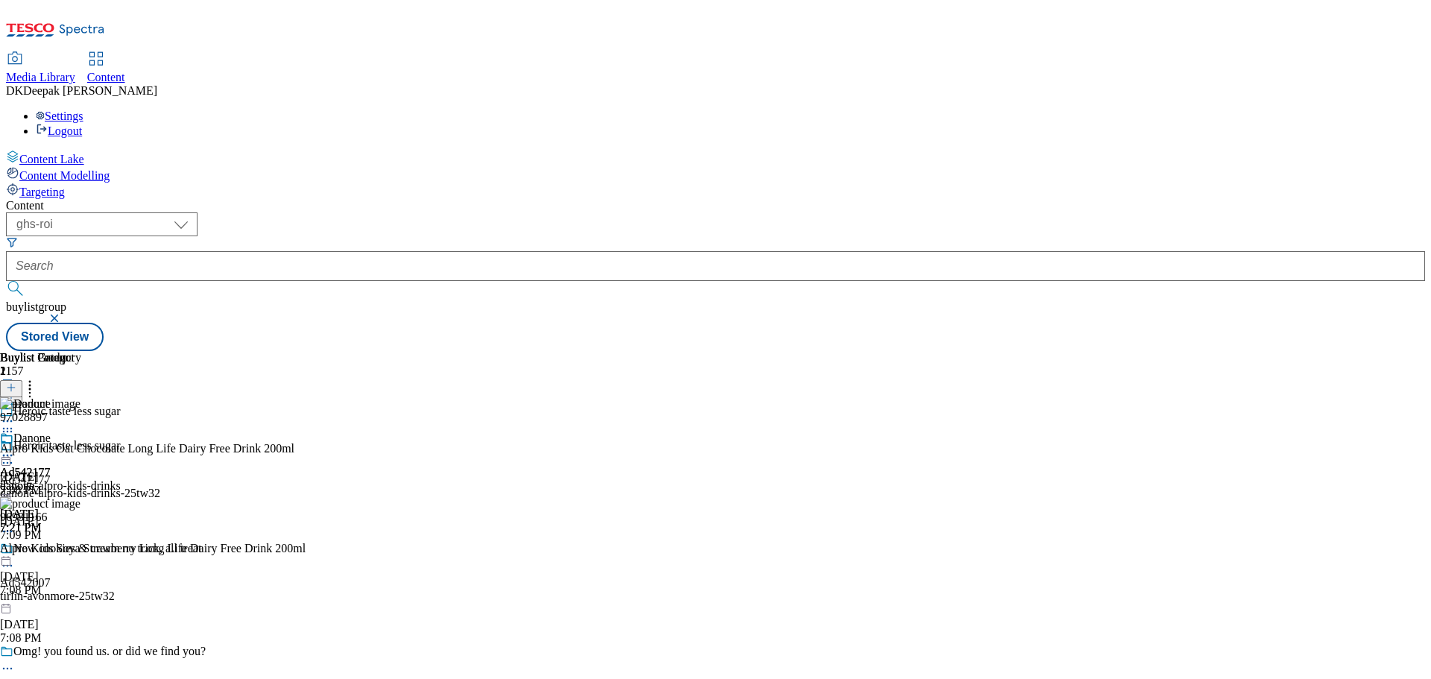
click at [9, 455] on circle at bounding box center [8, 456] width 2 height 2
click at [79, 602] on span "Publish" at bounding box center [62, 607] width 33 height 11
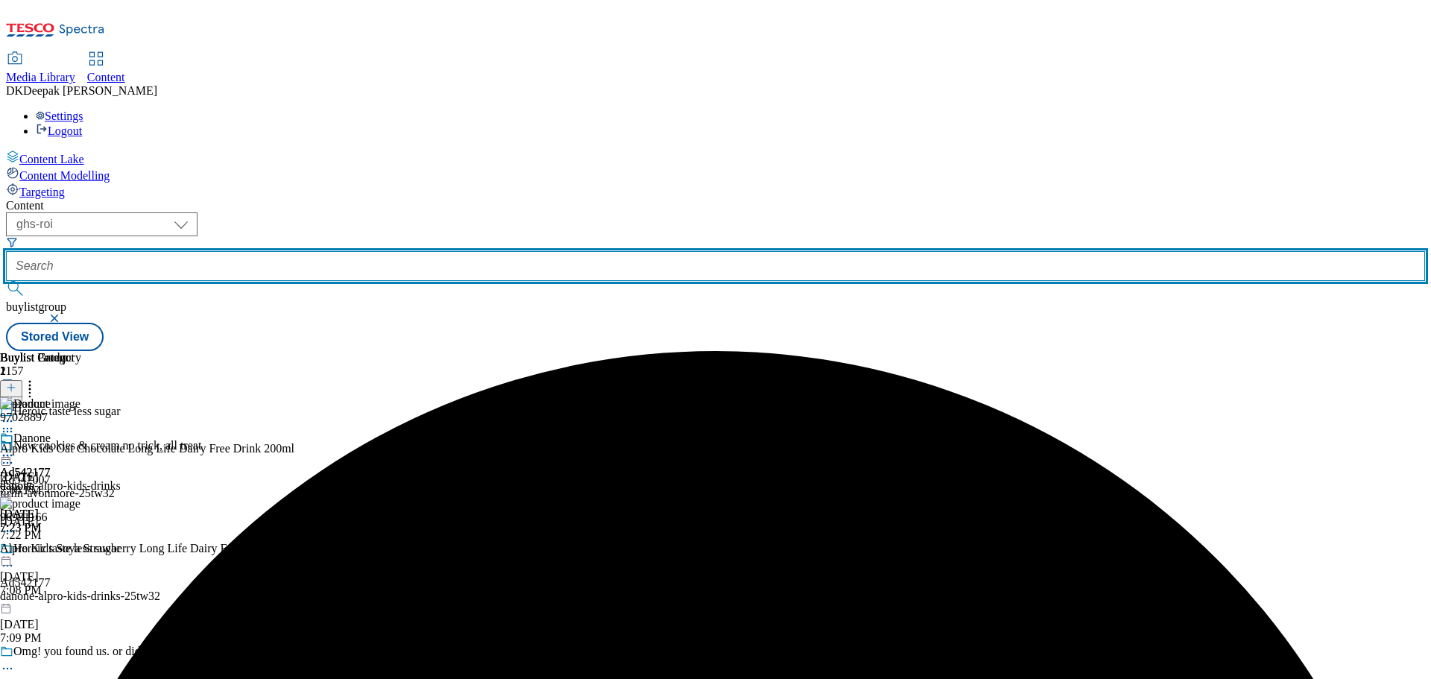
click at [344, 251] on input "text" at bounding box center [715, 266] width 1419 height 30
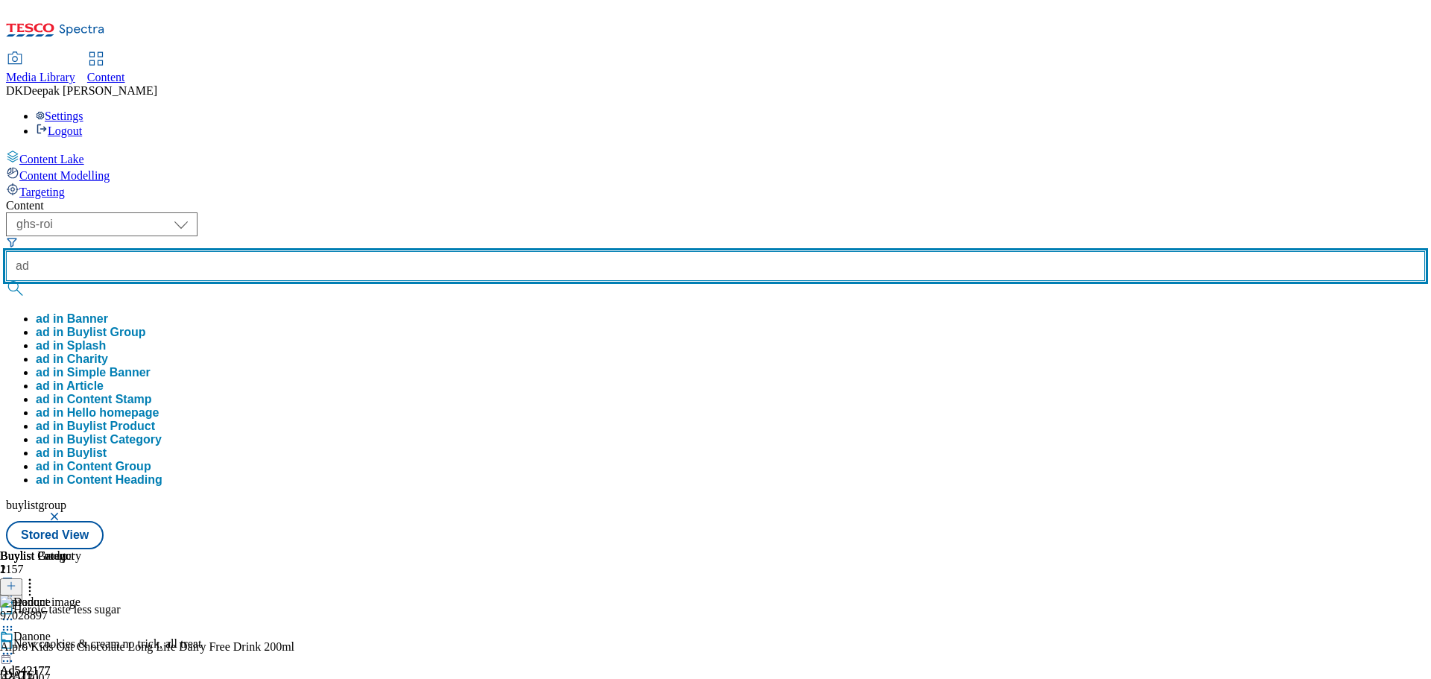
paste input "Ad542007"
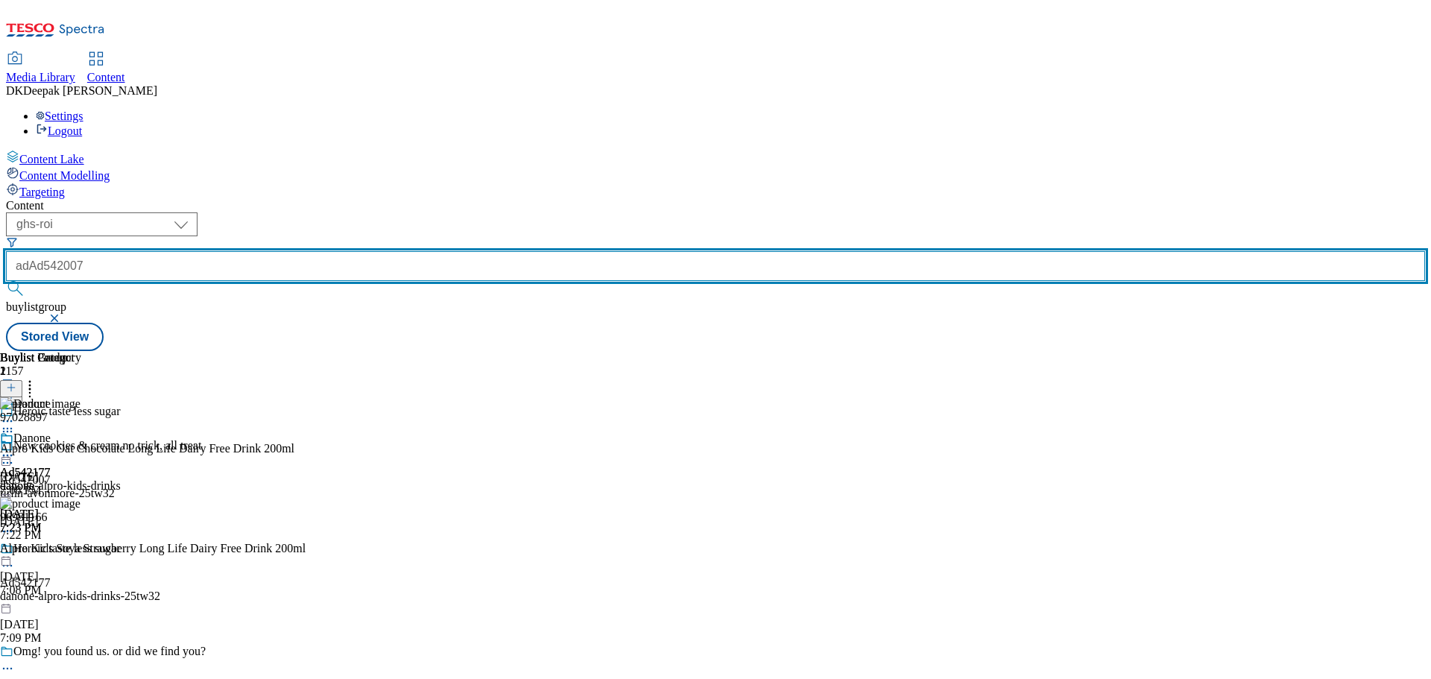
drag, startPoint x: 344, startPoint y: 115, endPoint x: 301, endPoint y: 119, distance: 43.4
click at [301, 236] on form "adAd542007" at bounding box center [715, 268] width 1419 height 64
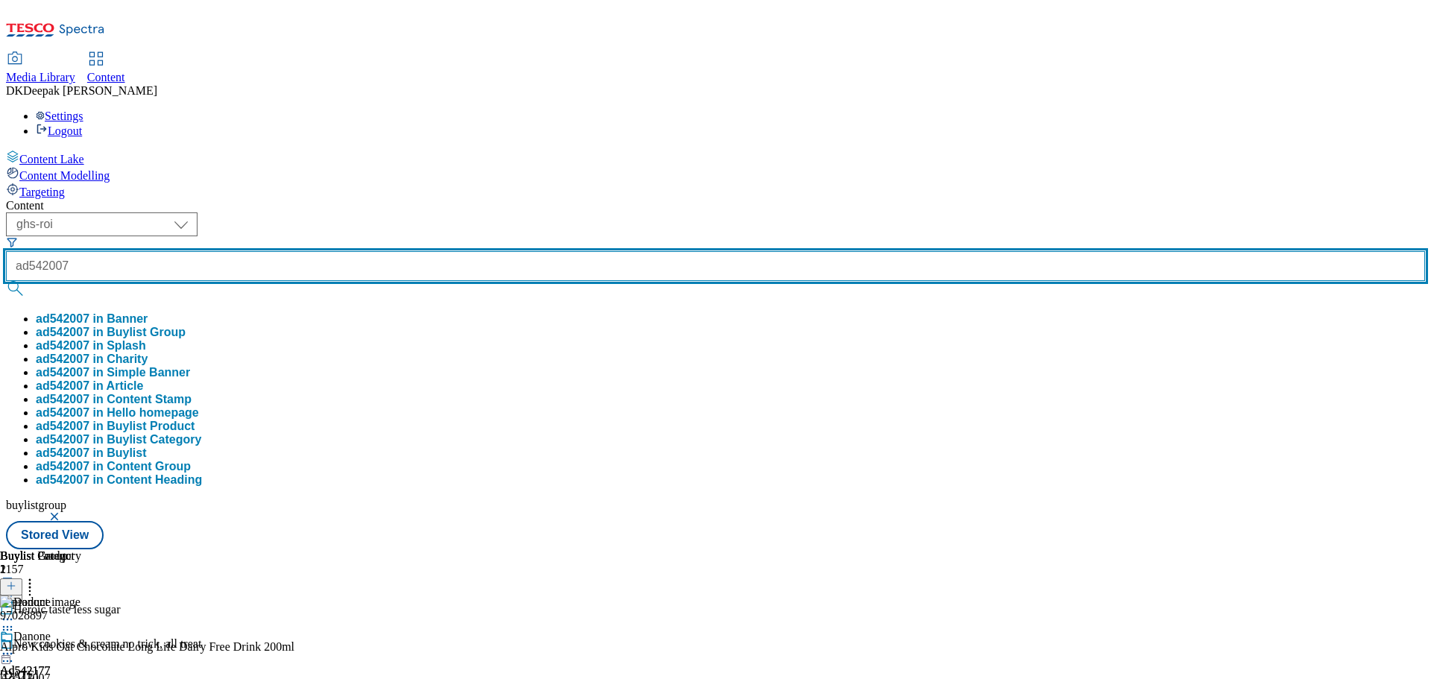
type input "ad542007"
click at [6, 281] on button "submit" at bounding box center [16, 288] width 21 height 15
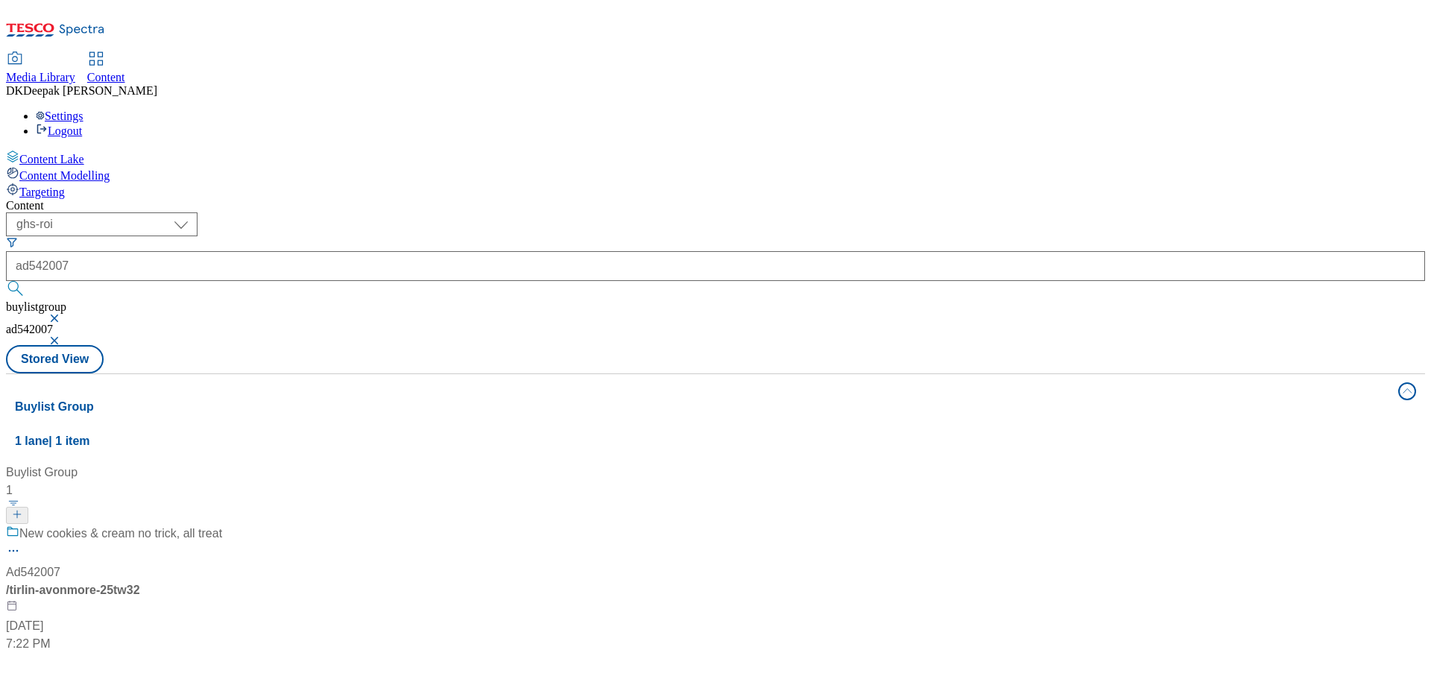
click at [222, 525] on div "New cookies & cream no trick, all treat Ad542007 / tirlin-avonmore-25tw32 Sep 1…" at bounding box center [114, 589] width 216 height 128
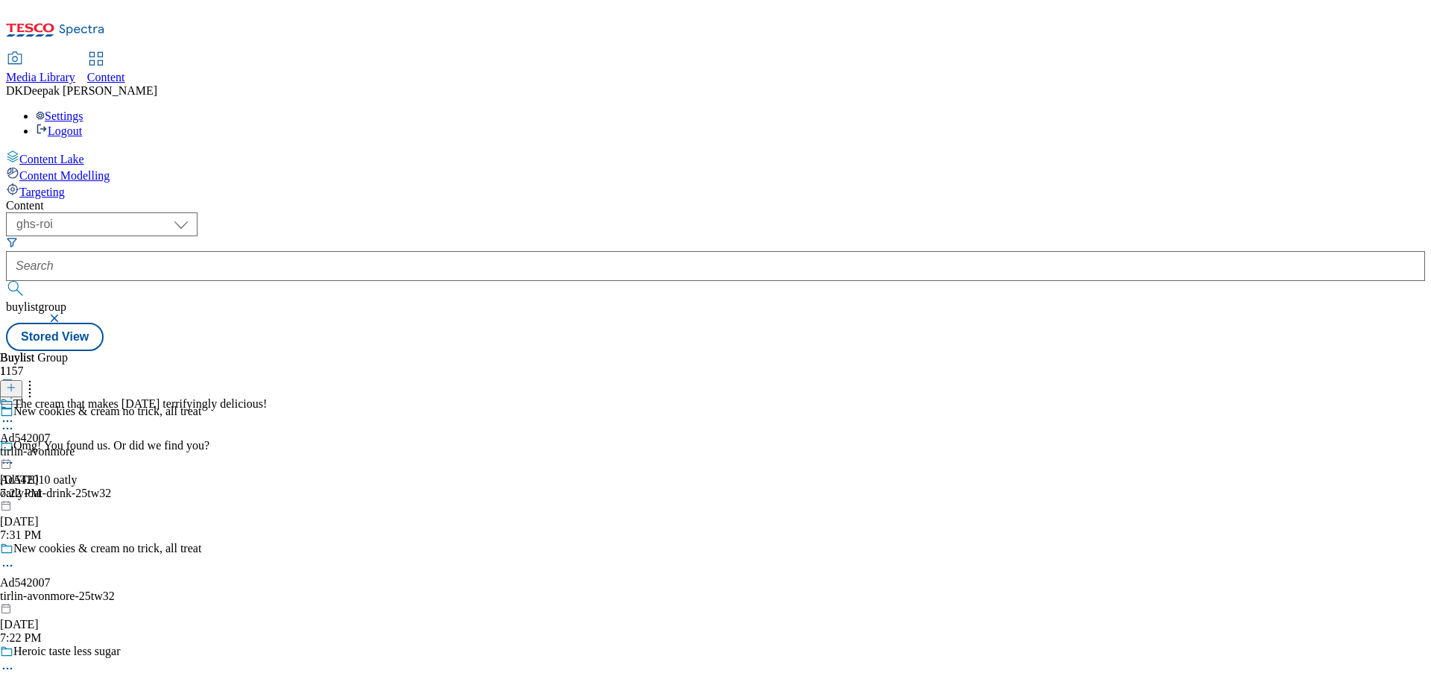
click at [15, 558] on icon at bounding box center [7, 565] width 15 height 15
click at [218, 588] on li "Edit" at bounding box center [124, 596] width 189 height 17
click at [15, 558] on icon at bounding box center [7, 565] width 15 height 15
click at [69, 588] on button "Edit" at bounding box center [50, 596] width 40 height 17
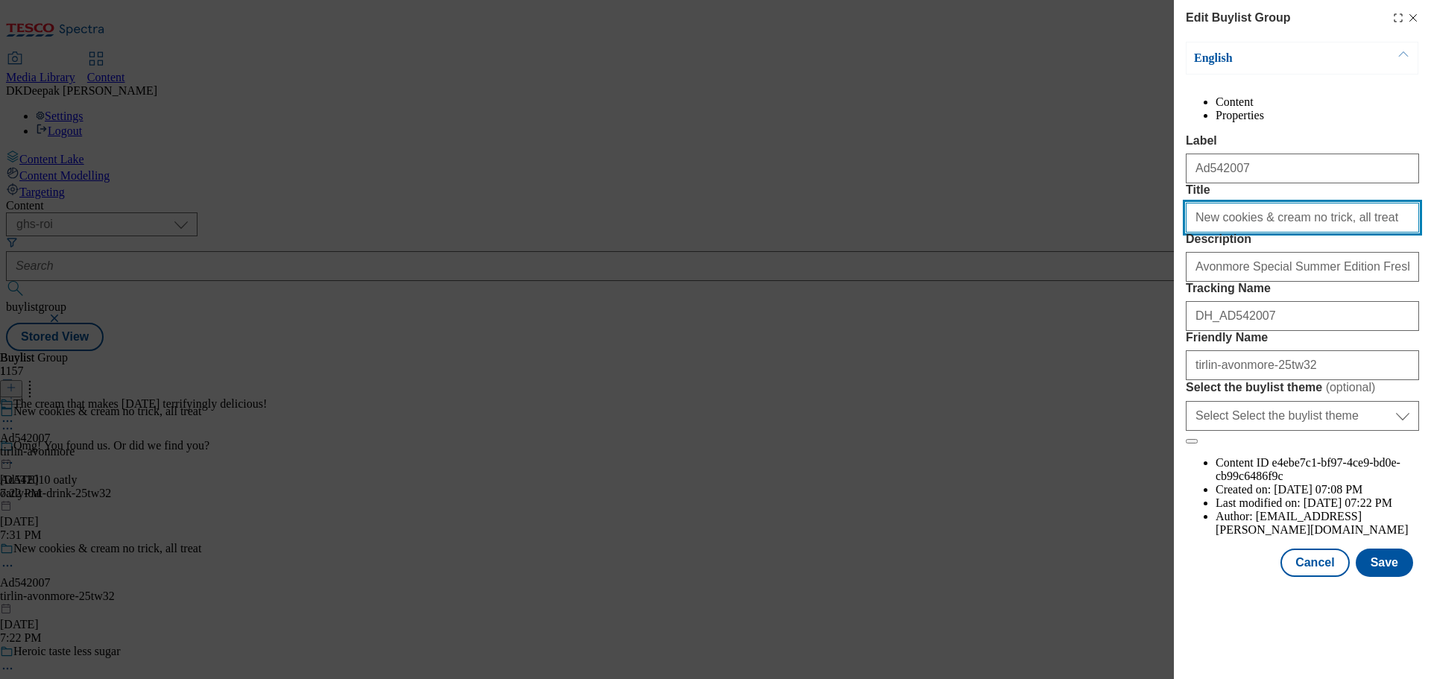
click at [1281, 233] on input "New cookies & cream no trick, all treat" at bounding box center [1302, 218] width 233 height 30
type input "New cookies & cream. No trick, all treat"
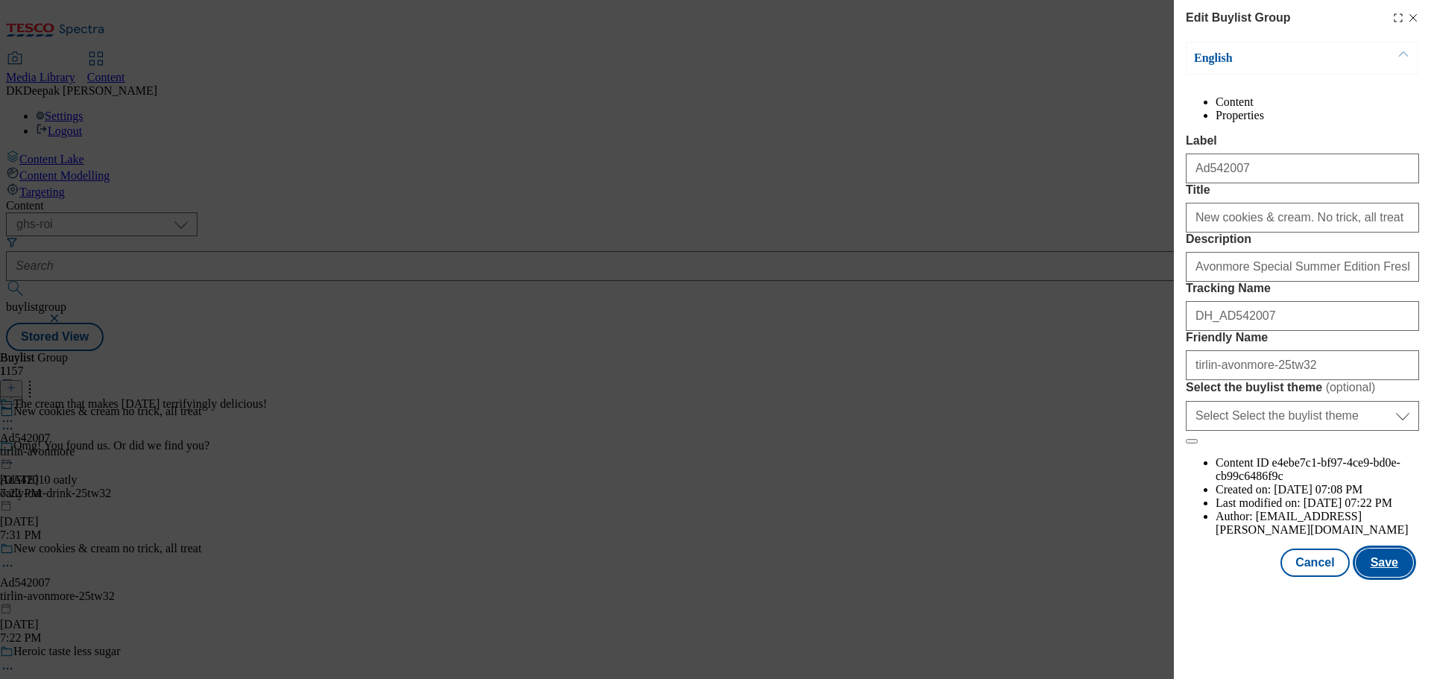
click at [1390, 577] on button "Save" at bounding box center [1384, 563] width 57 height 28
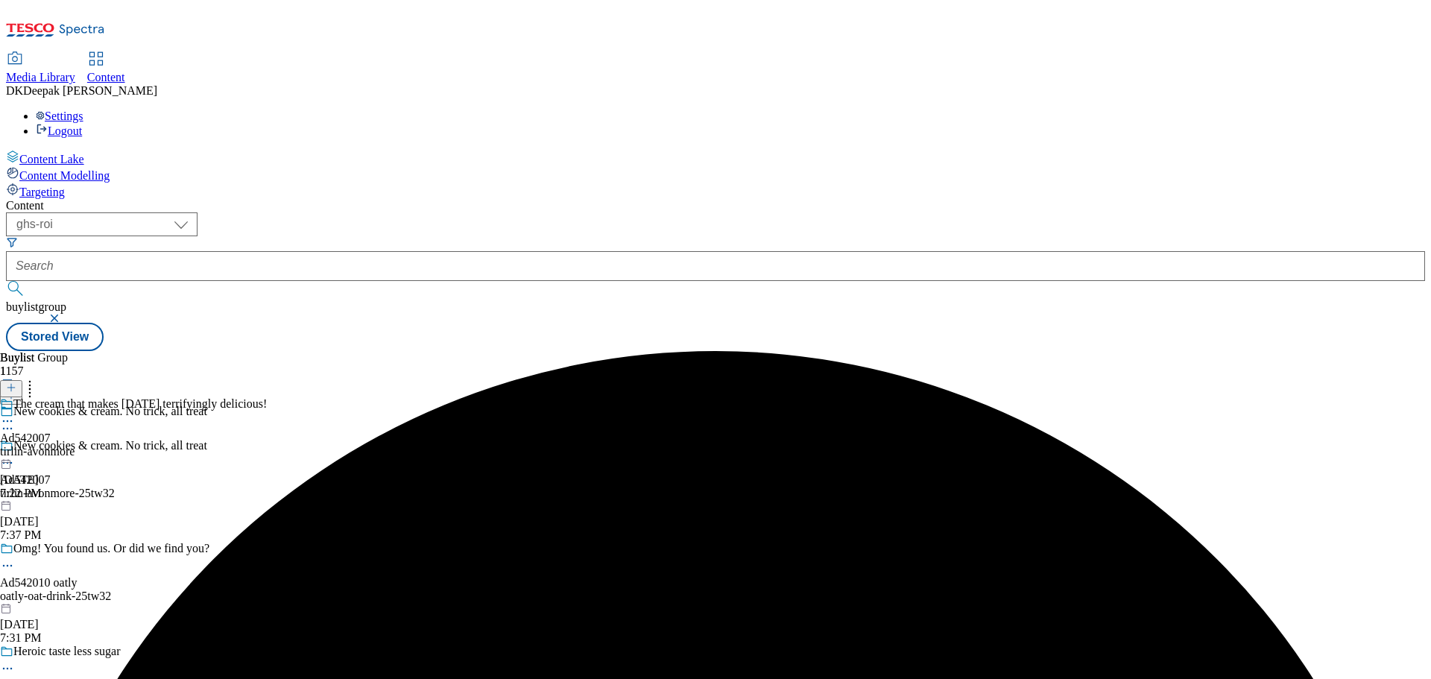
click at [267, 445] on div "tirlin-avonmore" at bounding box center [133, 451] width 267 height 13
click at [15, 448] on icon at bounding box center [7, 455] width 15 height 15
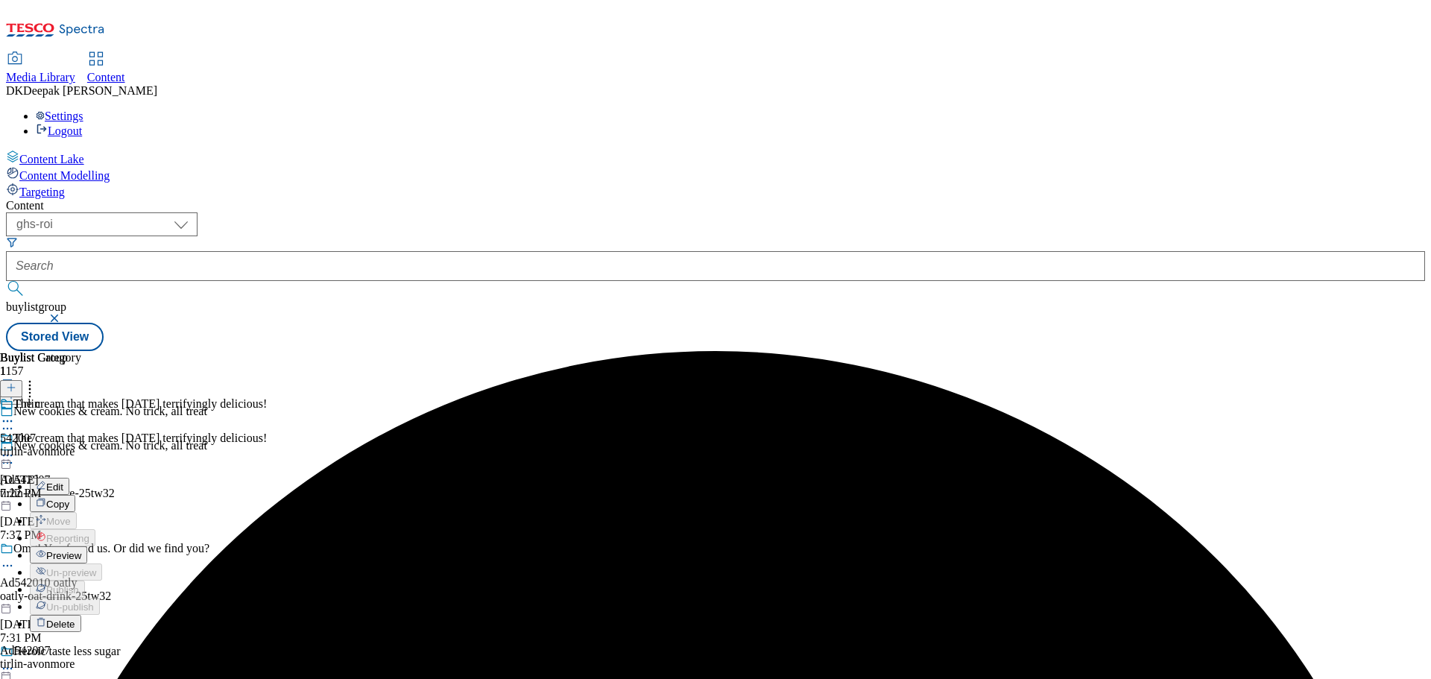
click at [69, 478] on button "Edit" at bounding box center [50, 486] width 40 height 17
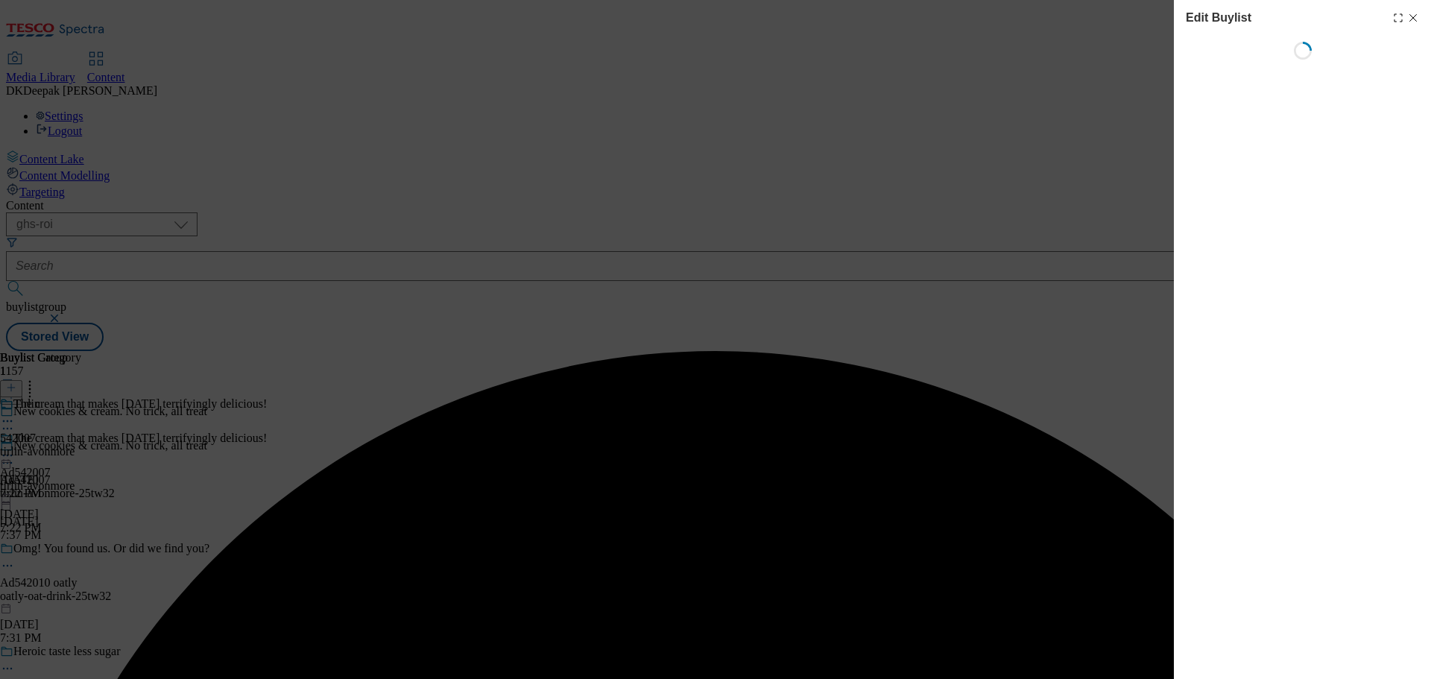
select select "tactical"
select select "supplier funded short term 1-3 weeks"
select select "dunnhumby"
select select "Banner"
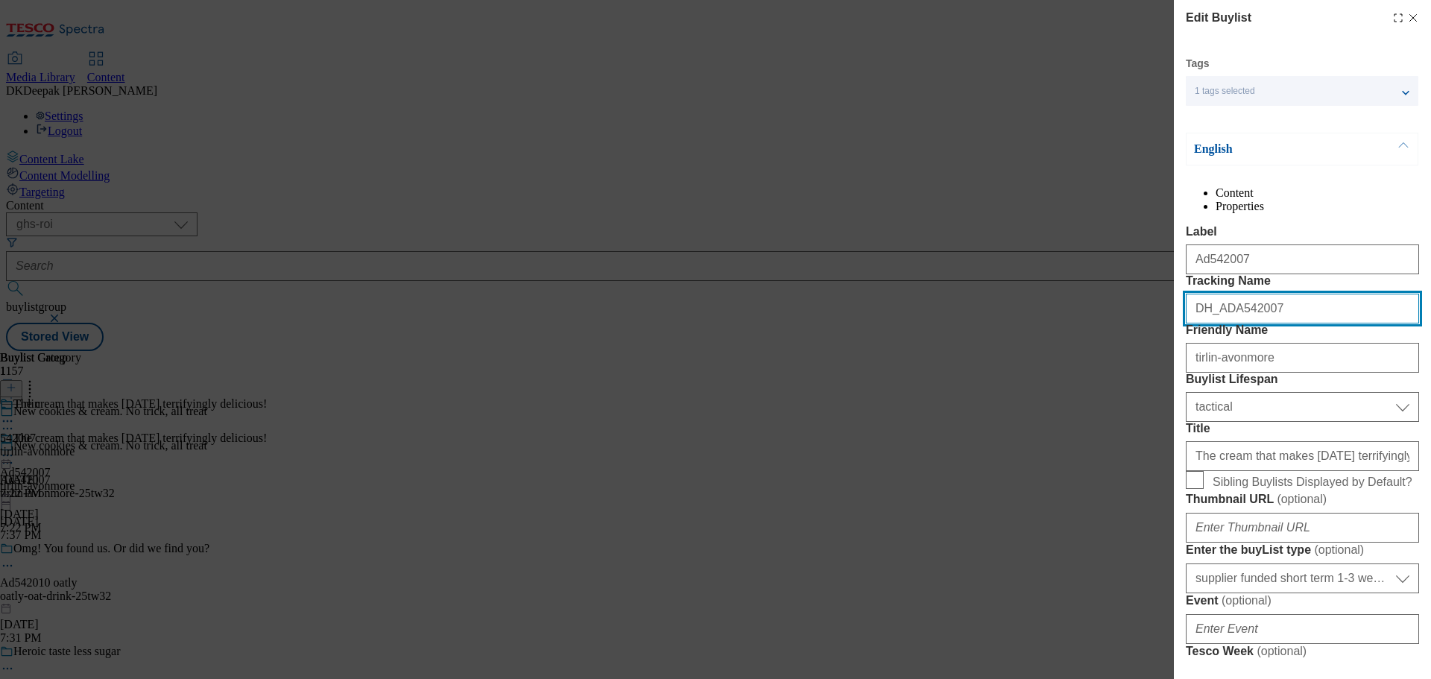
click at [1227, 324] on input "DH_ADA542007" at bounding box center [1302, 309] width 233 height 30
type input "DH_AD542007"
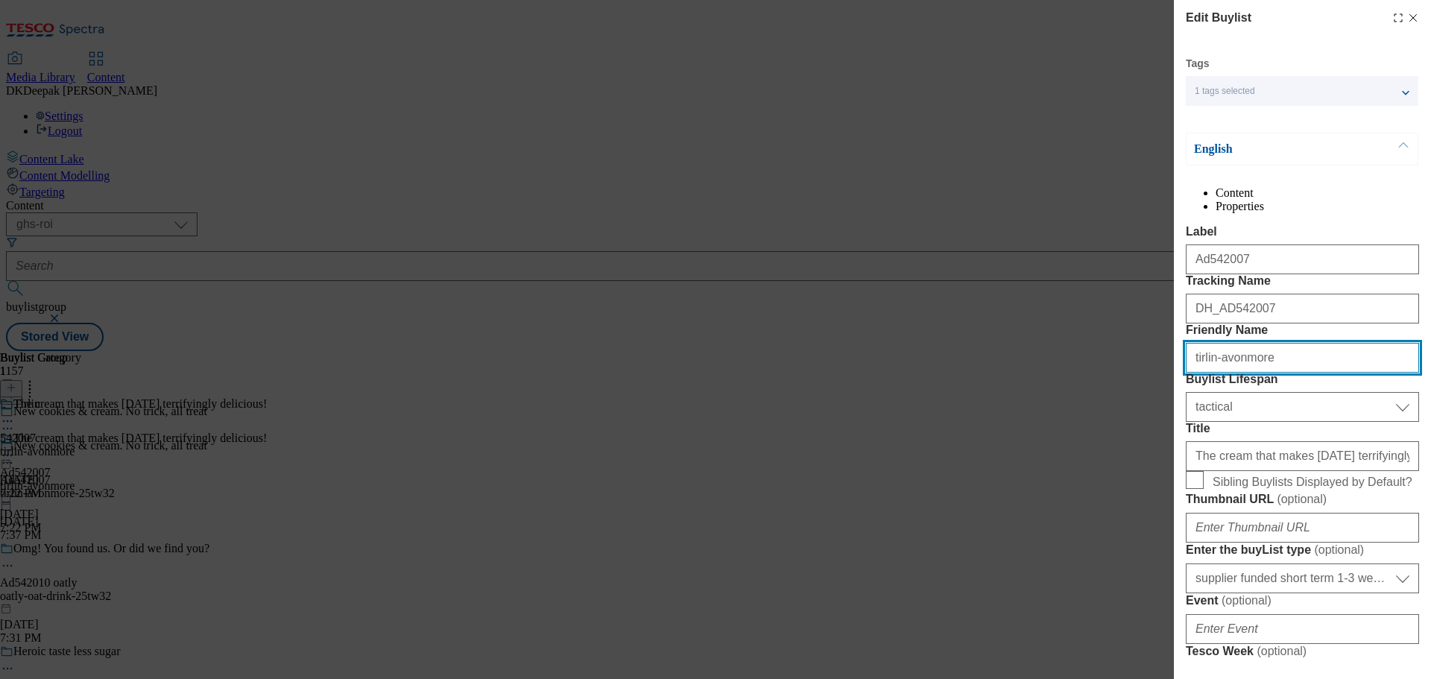
drag, startPoint x: 1251, startPoint y: 439, endPoint x: 1216, endPoint y: 433, distance: 35.5
click at [1216, 373] on input "tirlin-avonmore" at bounding box center [1302, 358] width 233 height 30
type input "tirlin"
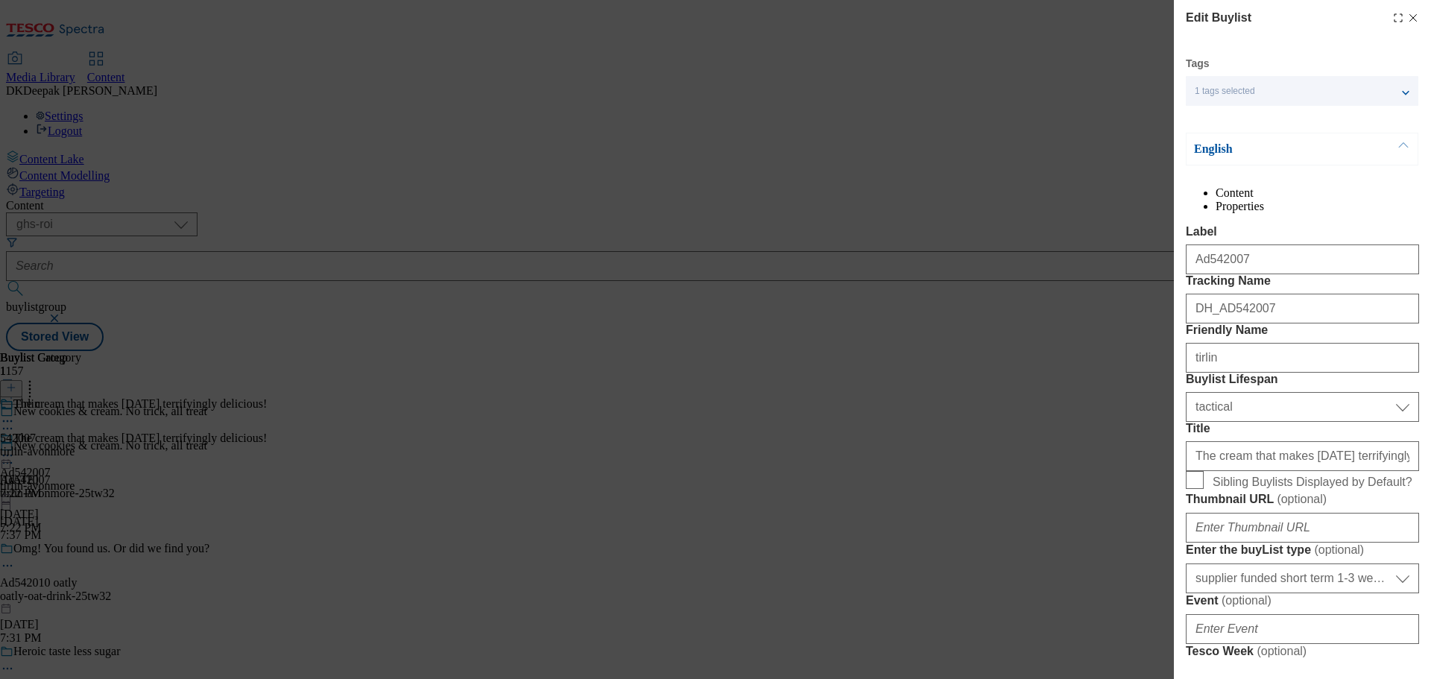
click at [1117, 572] on div "Edit Buylist Tags 1 tags selected buylist English Content Properties Label Ad54…" at bounding box center [715, 339] width 1431 height 679
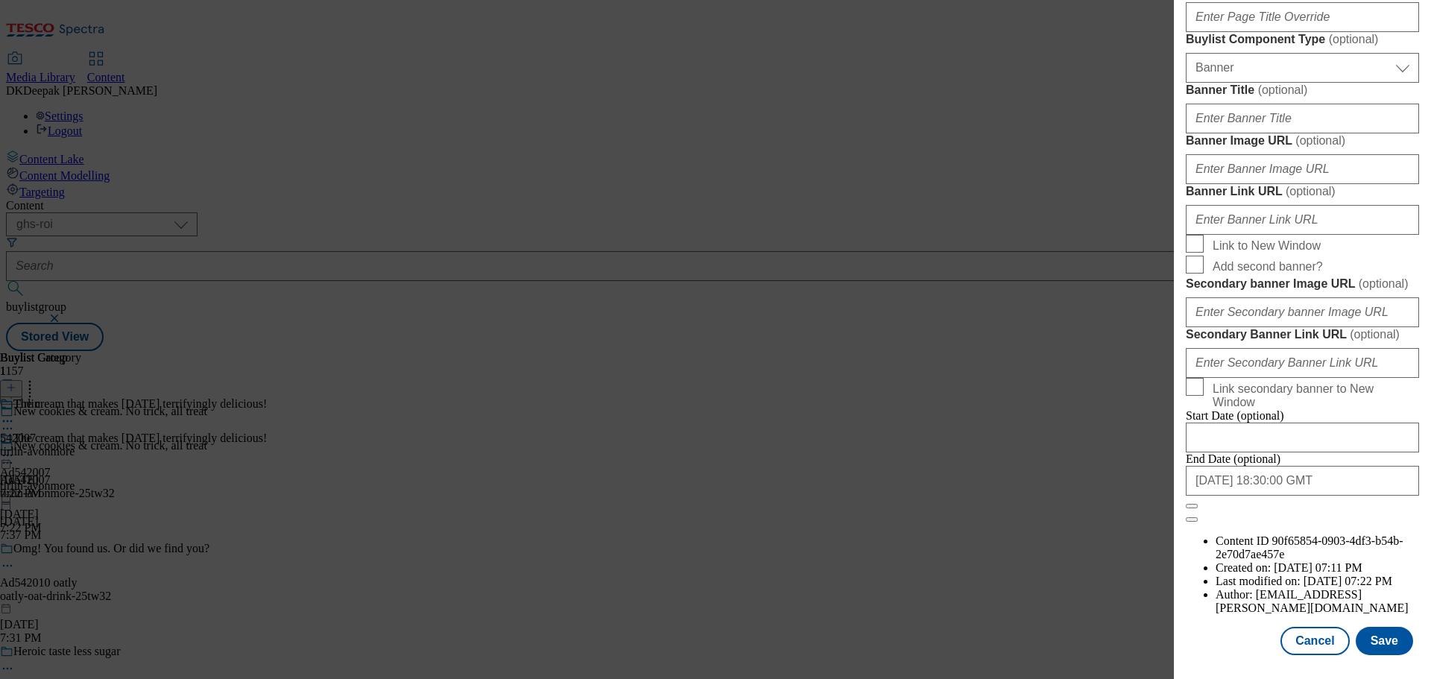
scroll to position [1489, 0]
click at [1362, 637] on button "Save" at bounding box center [1384, 641] width 57 height 28
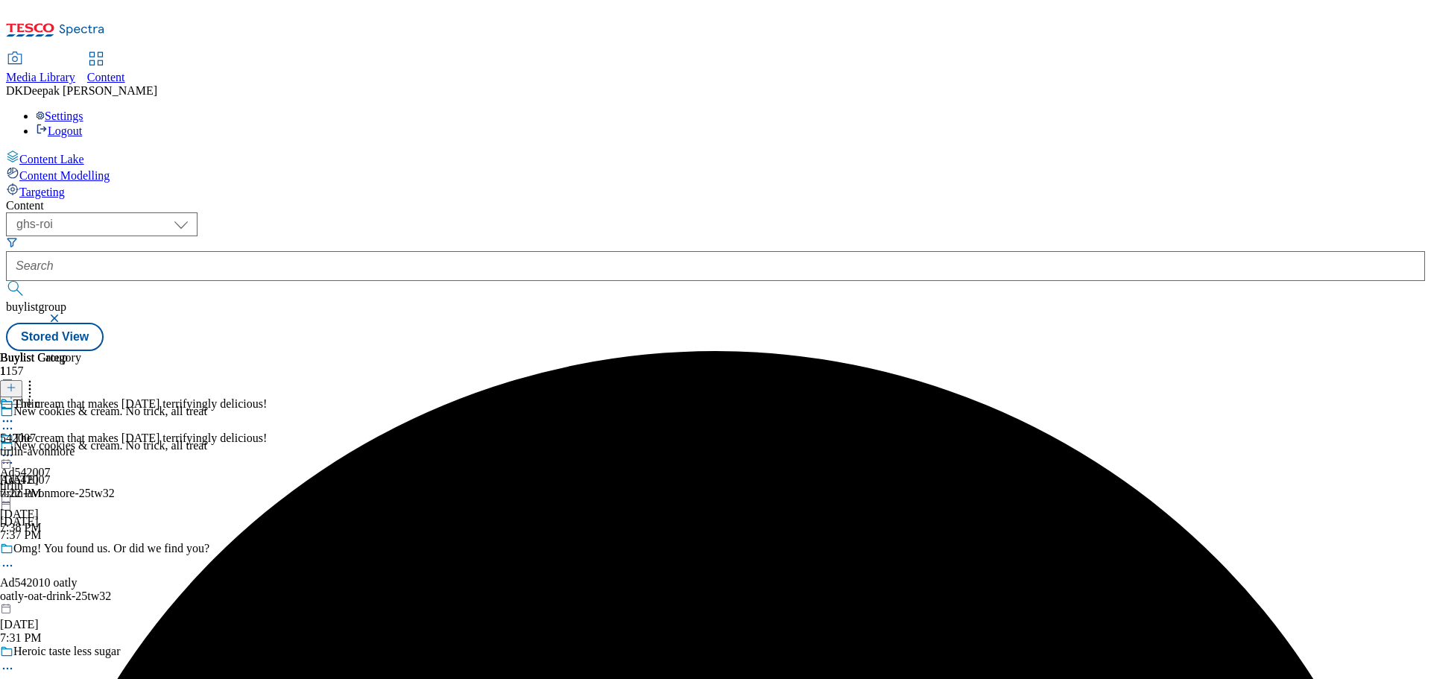
click at [81, 445] on div "tirlin-avonmore" at bounding box center [40, 451] width 81 height 13
click at [15, 448] on icon at bounding box center [7, 455] width 15 height 15
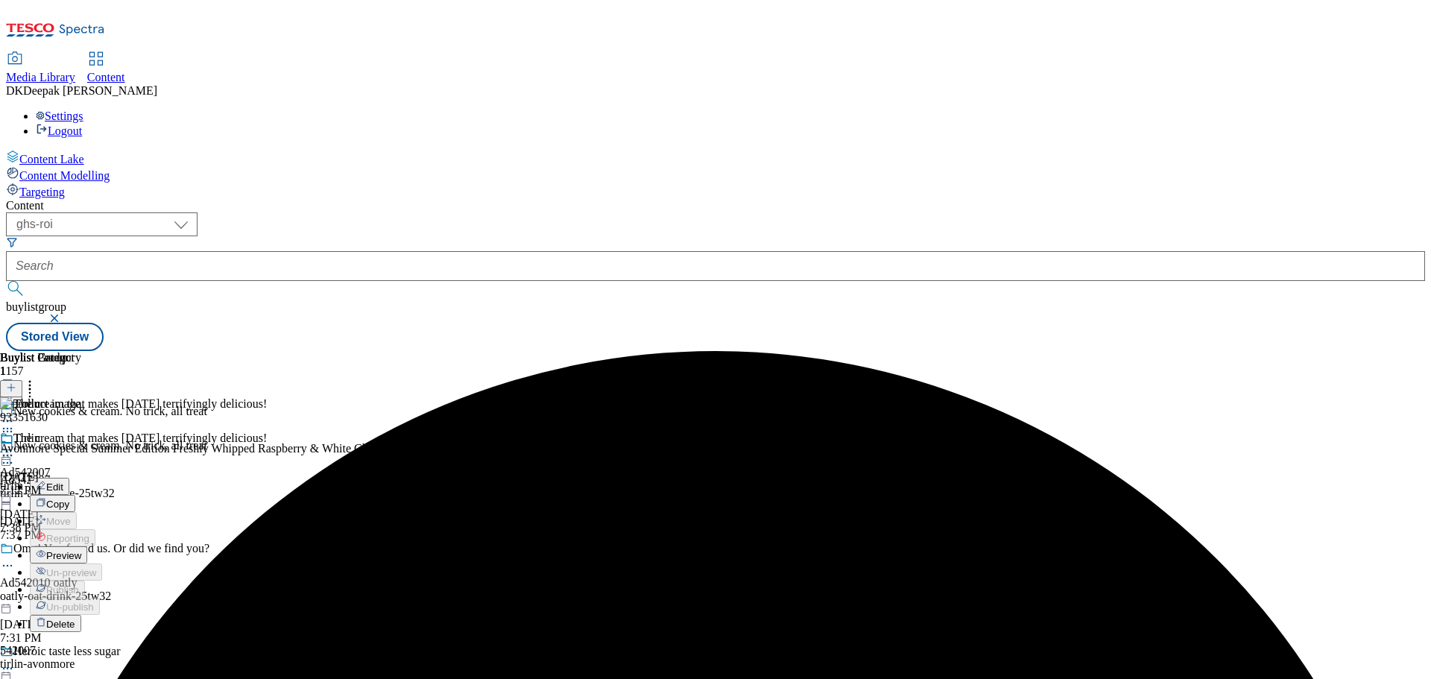
click at [69, 478] on button "Edit" at bounding box center [50, 486] width 40 height 17
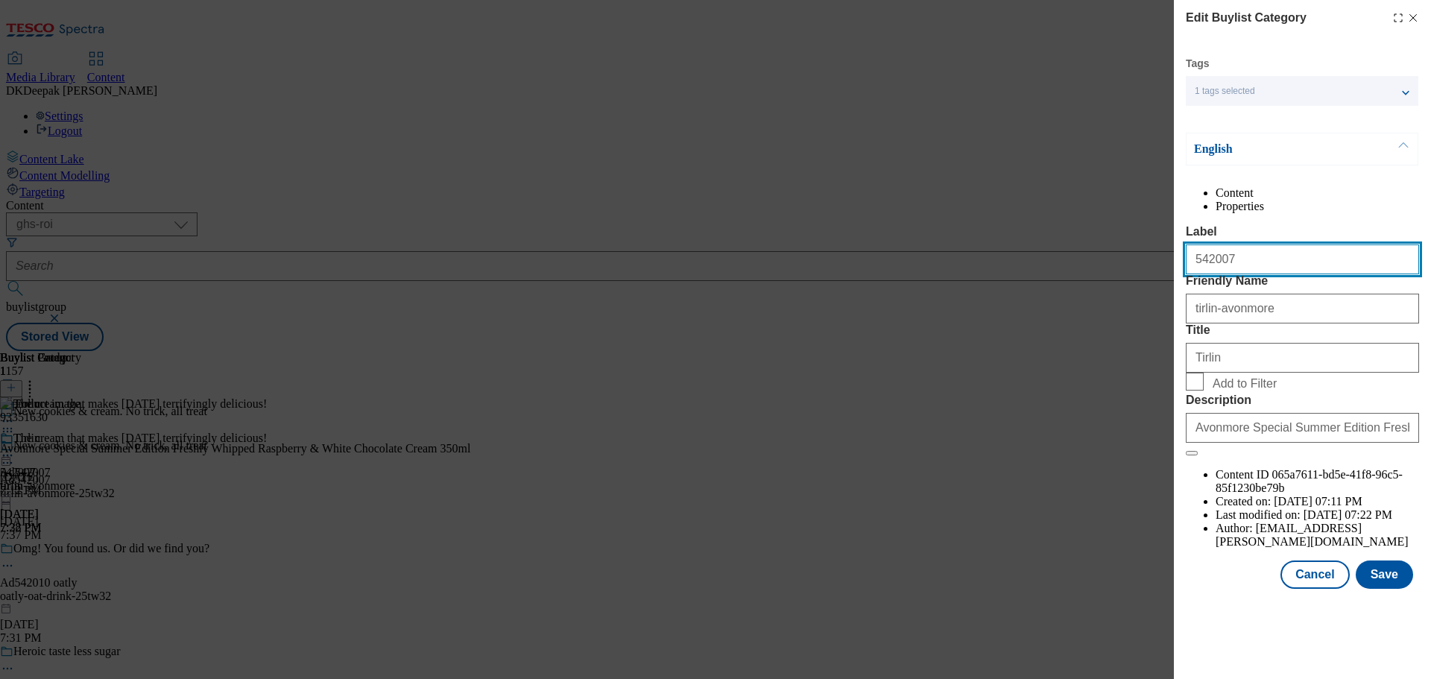
click at [1194, 274] on input "542007" at bounding box center [1302, 260] width 233 height 30
type input "Ad542007"
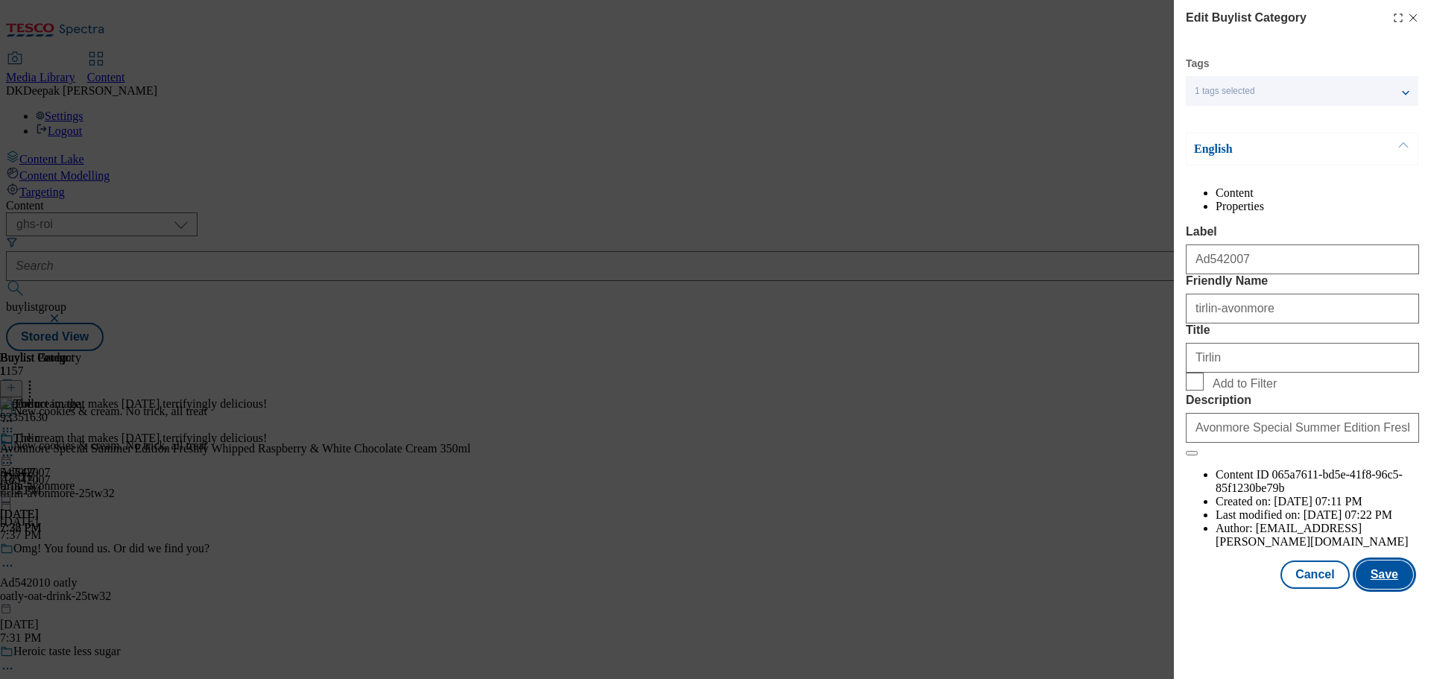
click at [1384, 589] on button "Save" at bounding box center [1384, 575] width 57 height 28
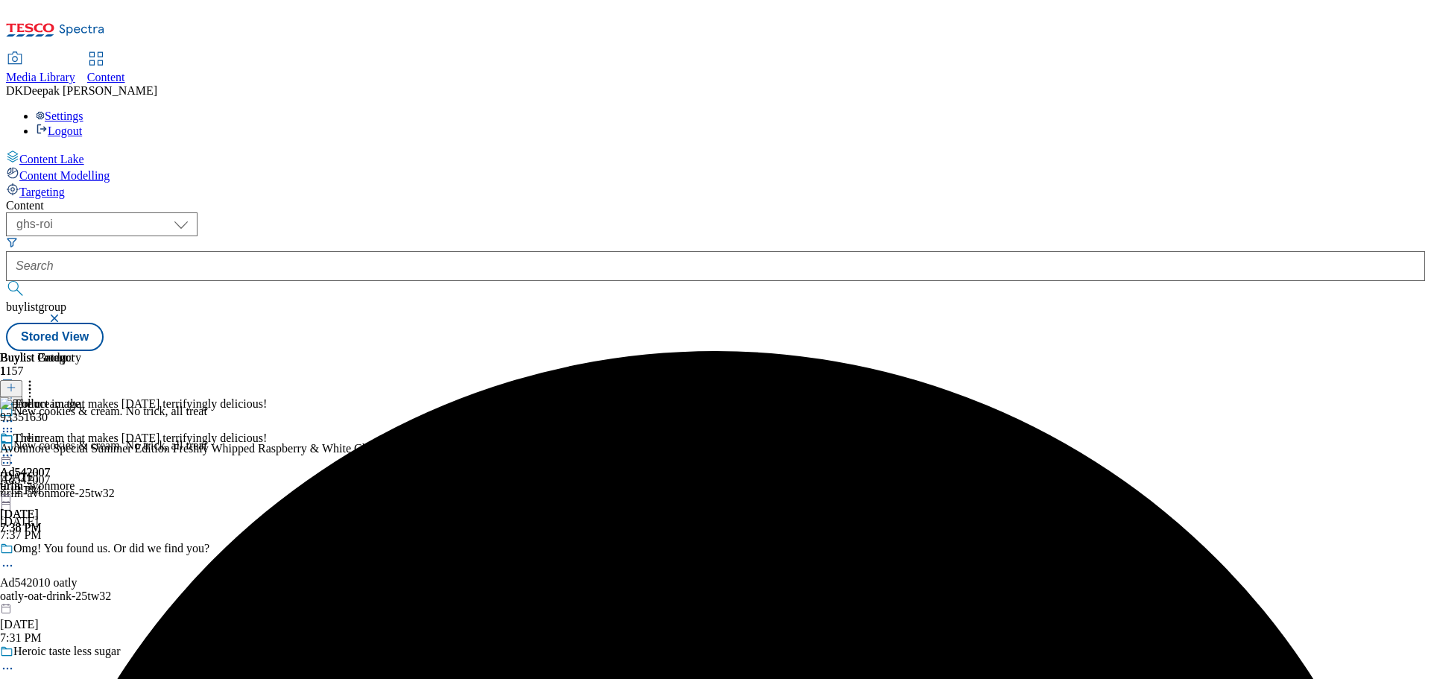
click at [15, 448] on icon at bounding box center [7, 455] width 15 height 15
click at [81, 550] on span "Preview" at bounding box center [63, 555] width 35 height 11
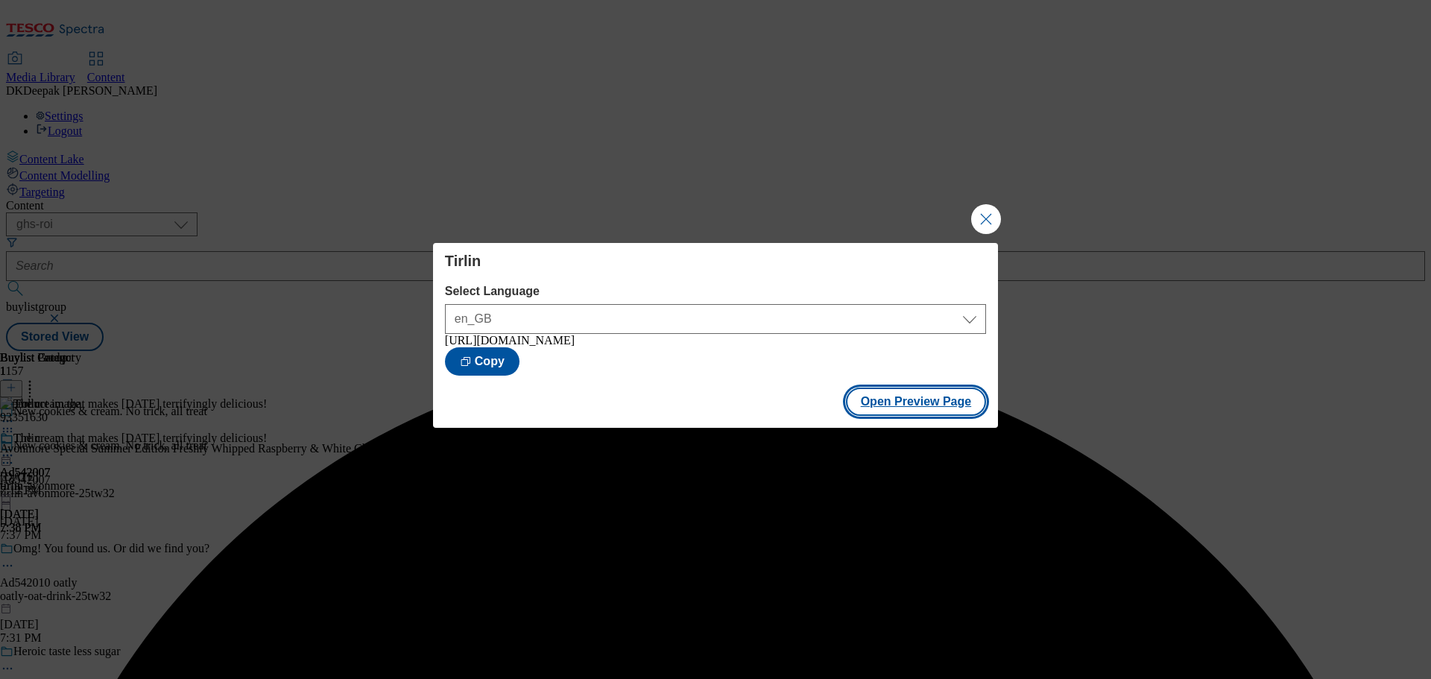
click at [901, 410] on button "Open Preview Page" at bounding box center [916, 402] width 141 height 28
click at [995, 212] on button "Close Modal" at bounding box center [986, 219] width 30 height 30
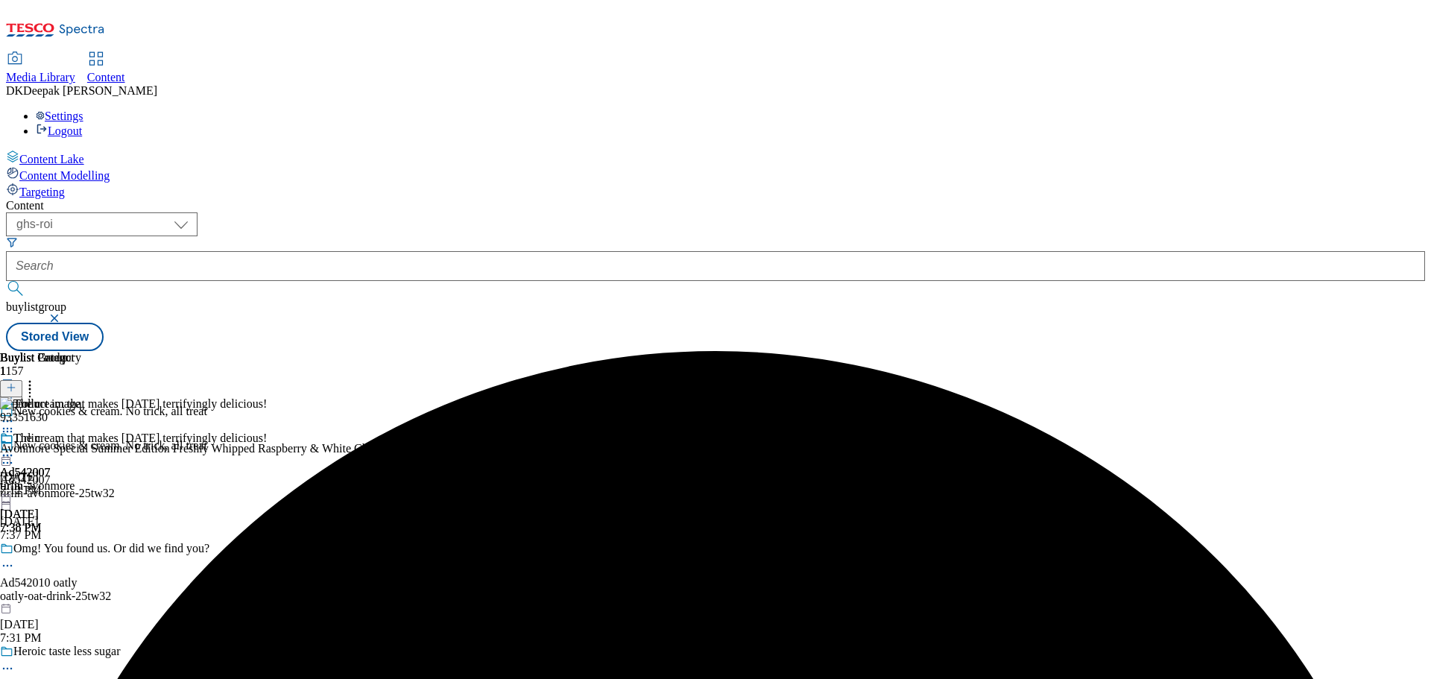
click at [15, 448] on icon at bounding box center [7, 455] width 15 height 15
click at [96, 567] on span "Un-preview" at bounding box center [71, 572] width 50 height 11
click at [15, 448] on icon at bounding box center [7, 455] width 15 height 15
click at [81, 550] on span "Preview" at bounding box center [63, 555] width 35 height 11
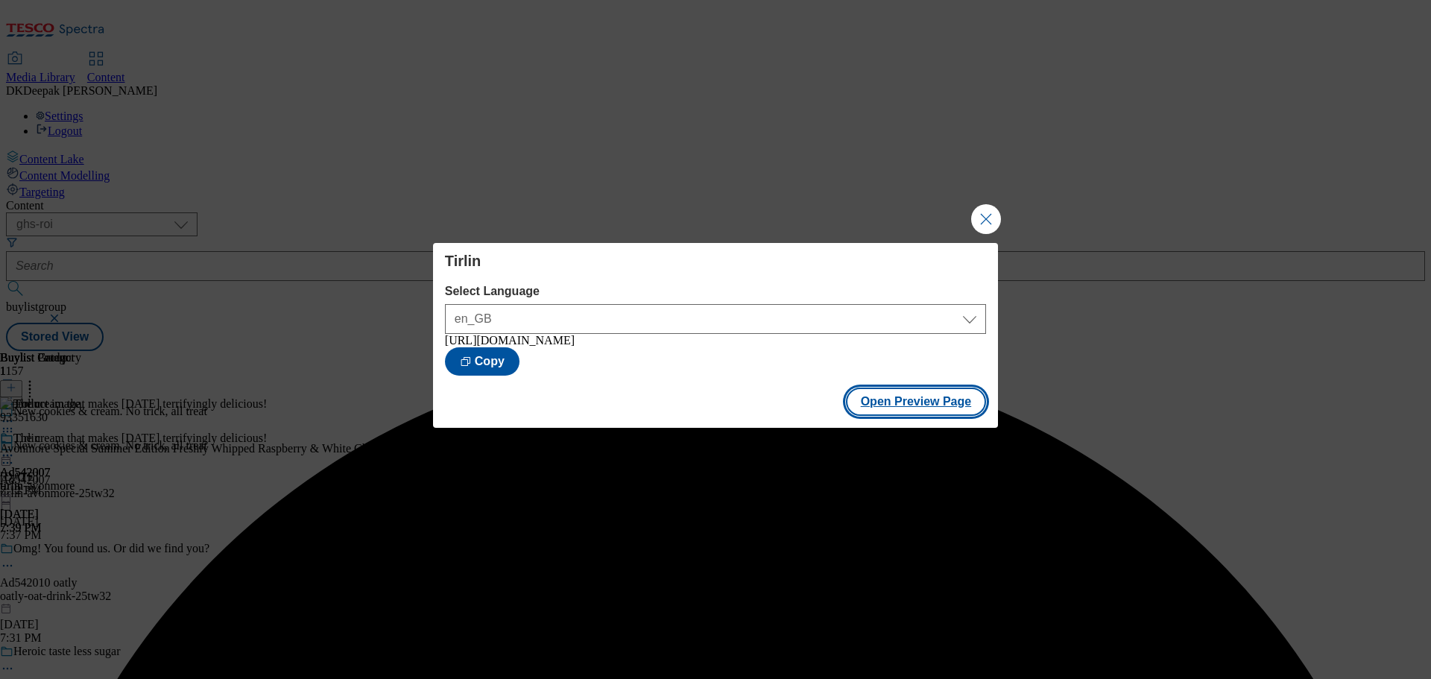
click at [914, 404] on button "Open Preview Page" at bounding box center [916, 402] width 141 height 28
click at [983, 221] on button "Close Modal" at bounding box center [986, 219] width 30 height 30
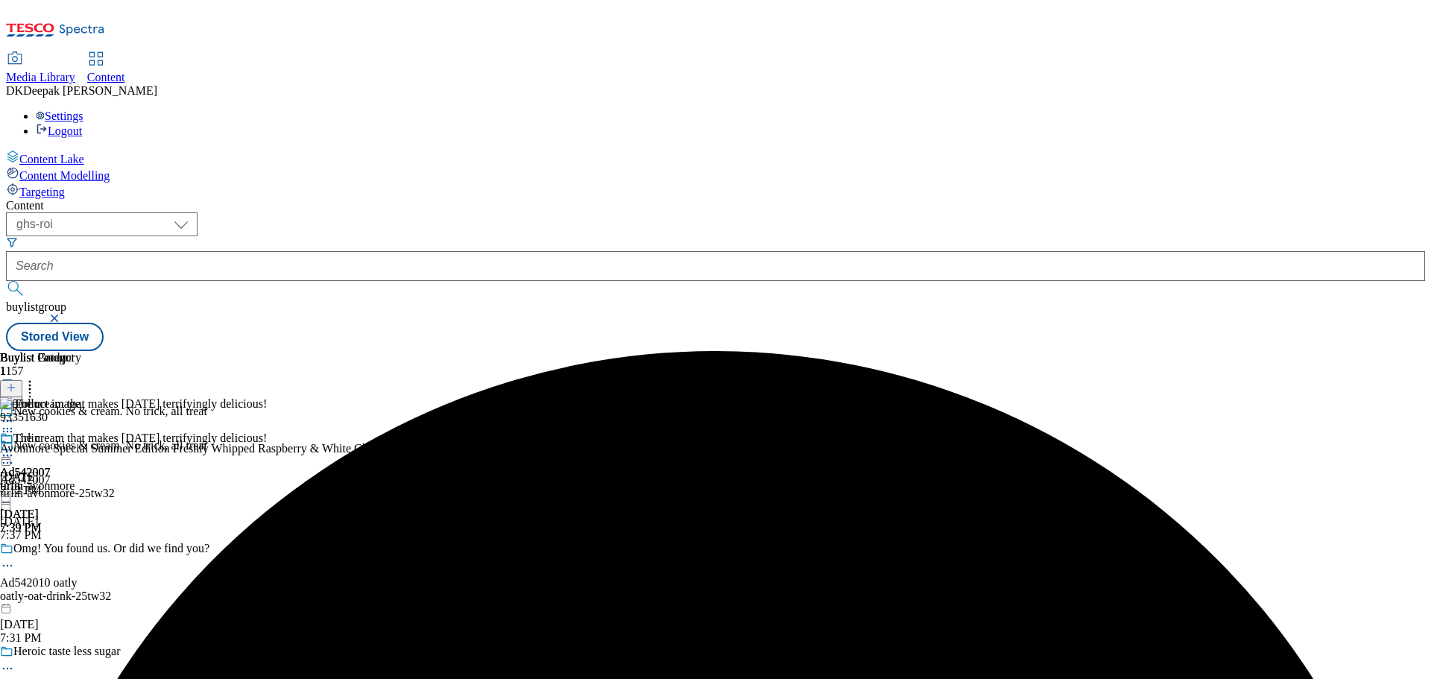
click at [15, 448] on icon at bounding box center [7, 455] width 15 height 15
click at [79, 602] on span "Publish" at bounding box center [62, 607] width 33 height 11
